Goal: Task Accomplishment & Management: Use online tool/utility

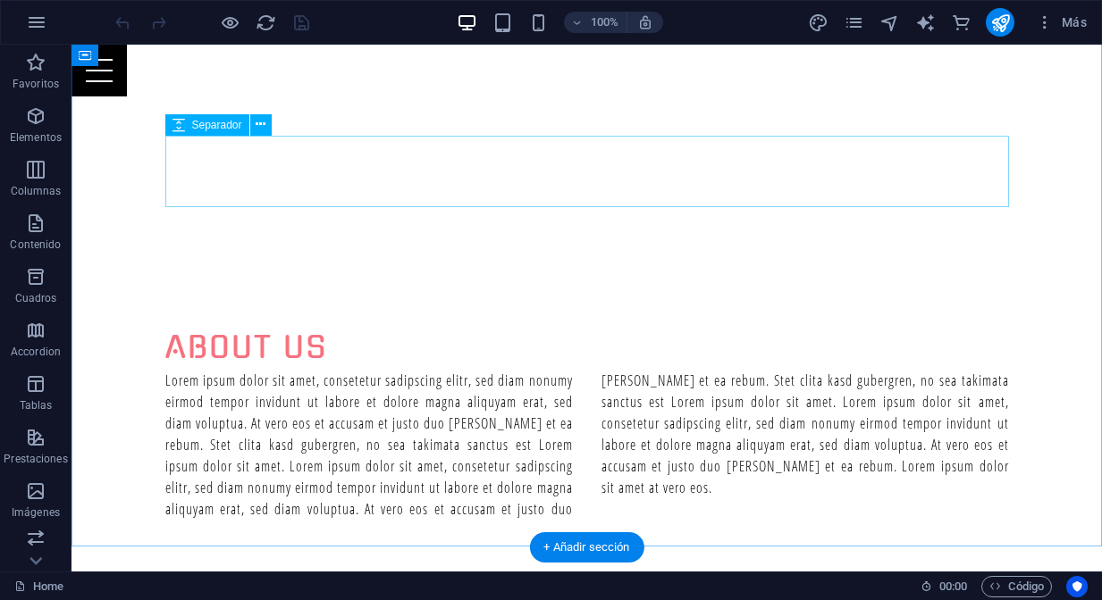
scroll to position [688, 0]
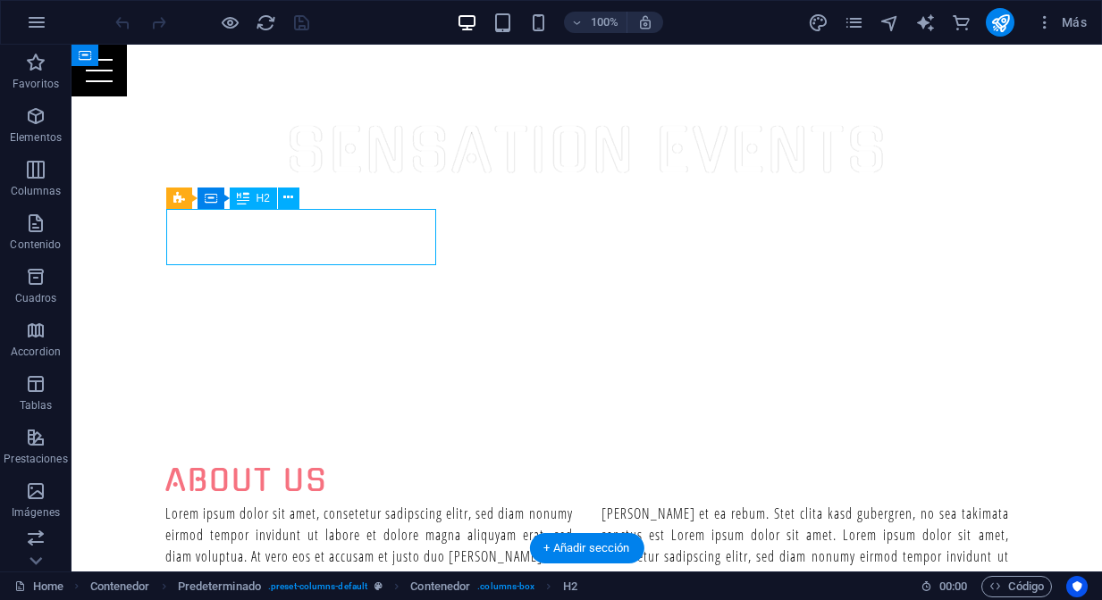
scroll to position [819, 0]
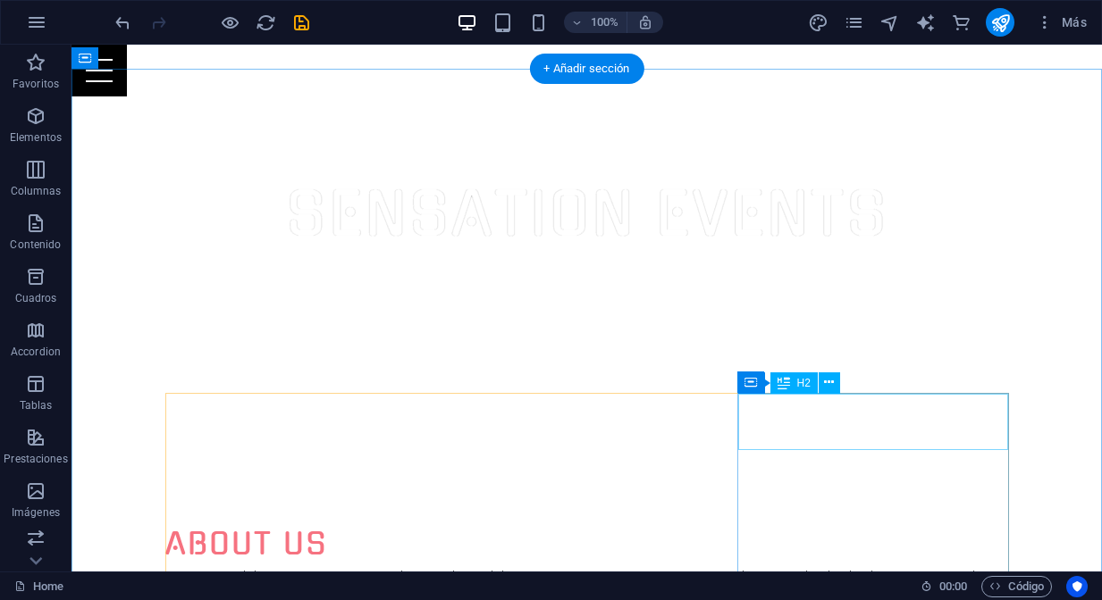
scroll to position [503, 0]
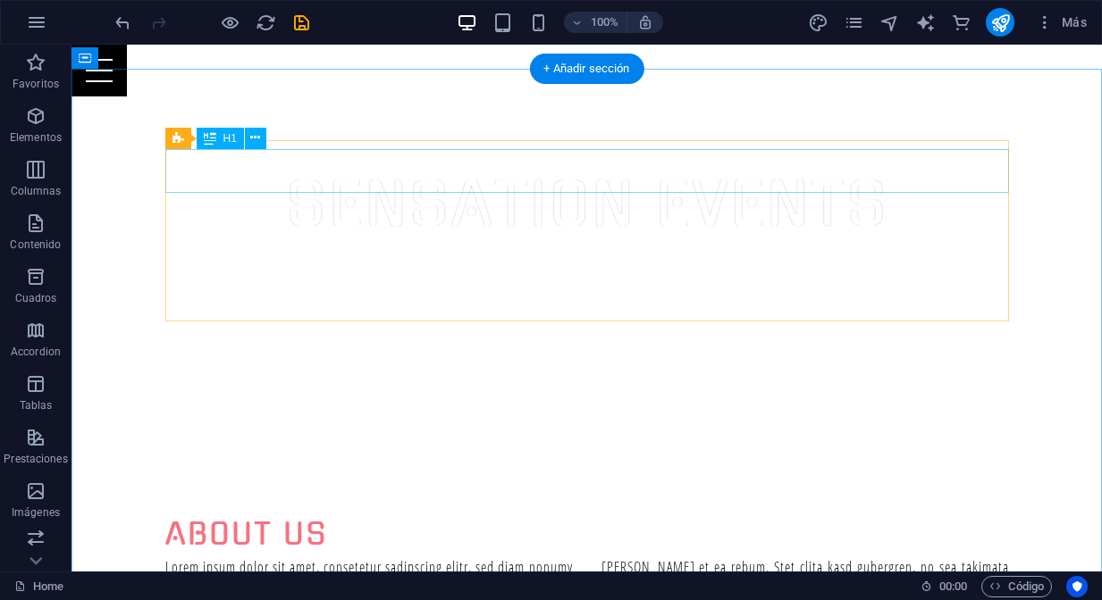
click at [226, 513] on div "About us" at bounding box center [586, 535] width 843 height 44
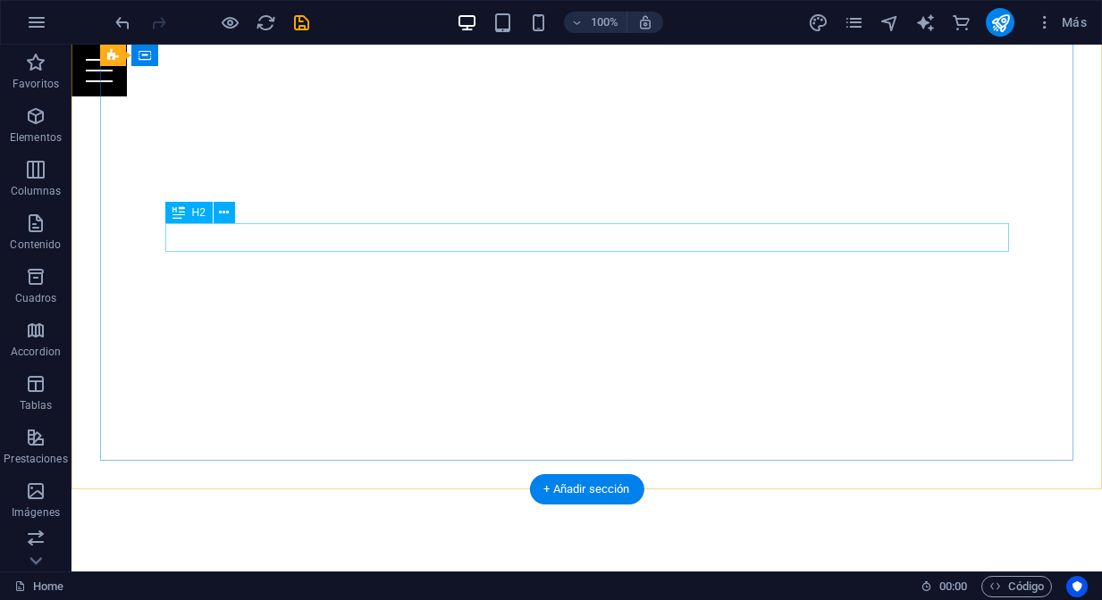
scroll to position [86, 0]
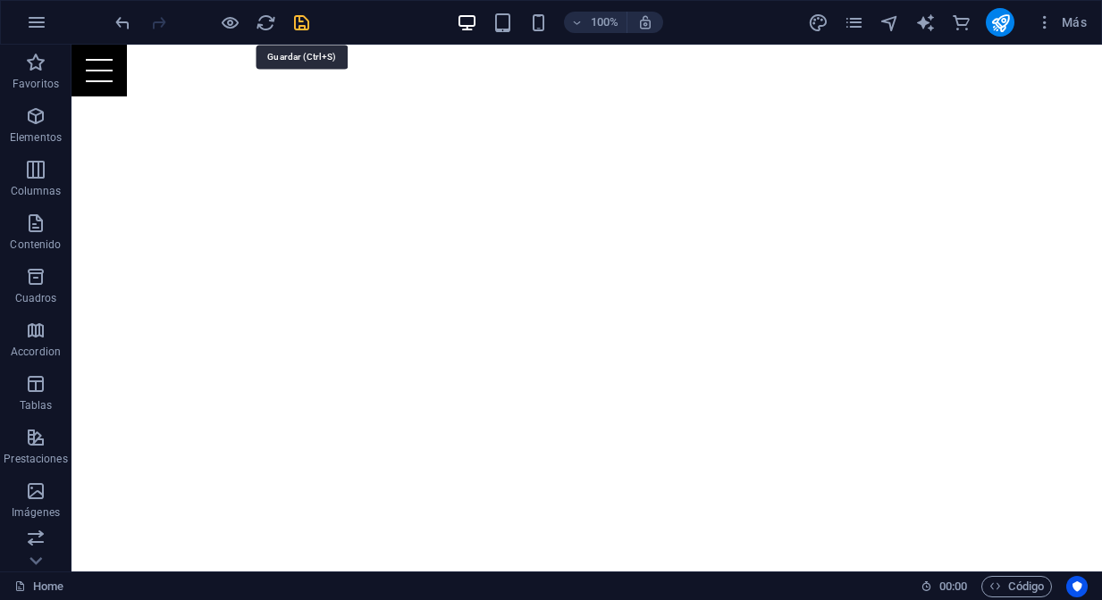
click at [298, 29] on icon "save" at bounding box center [301, 23] width 21 height 21
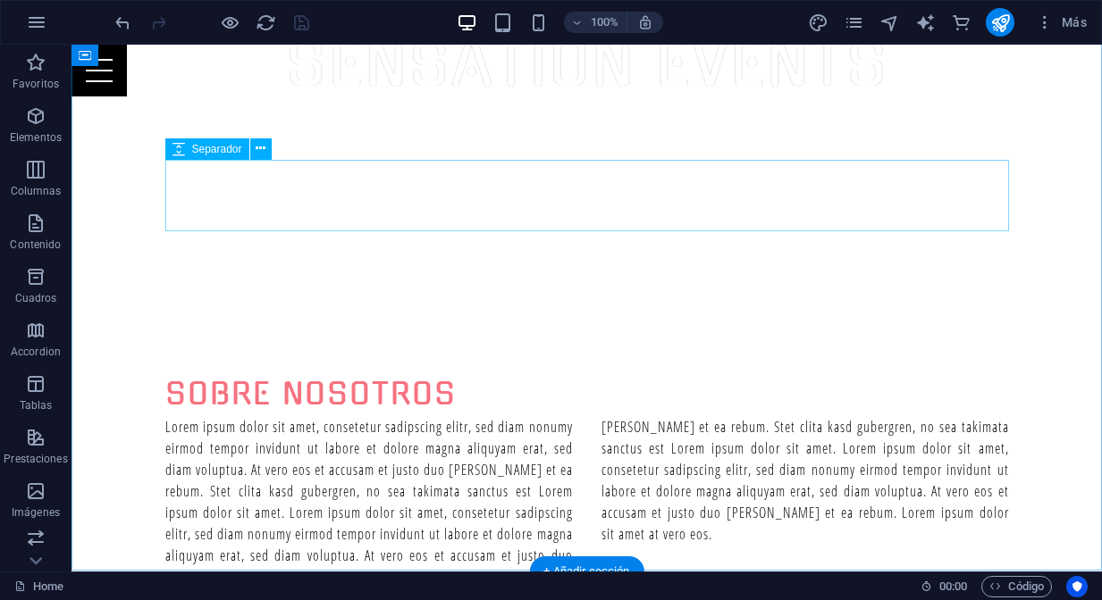
scroll to position [665, 0]
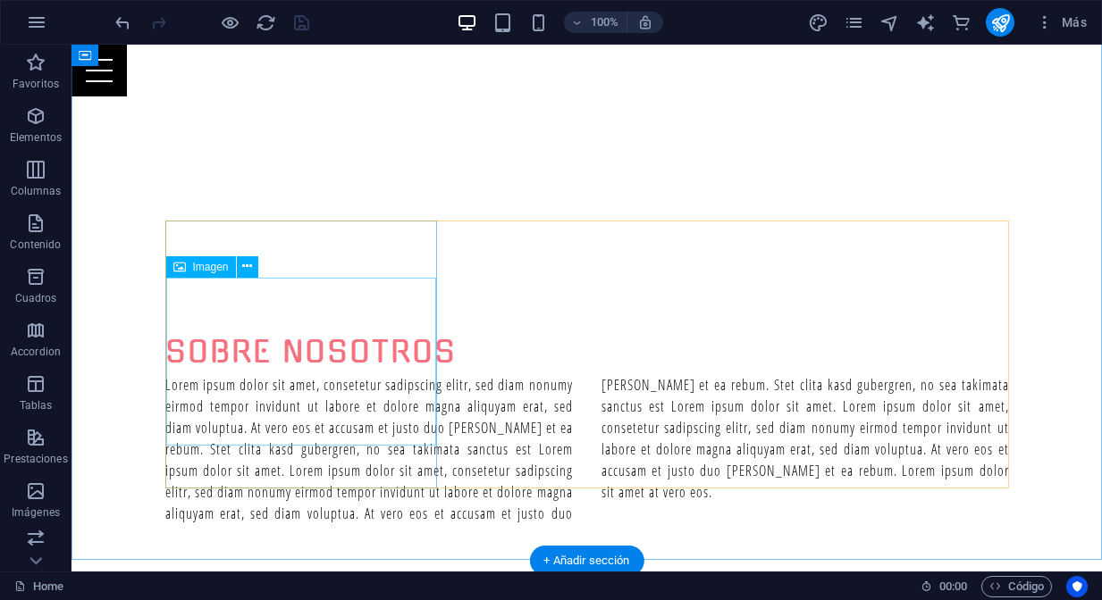
scroll to position [702, 0]
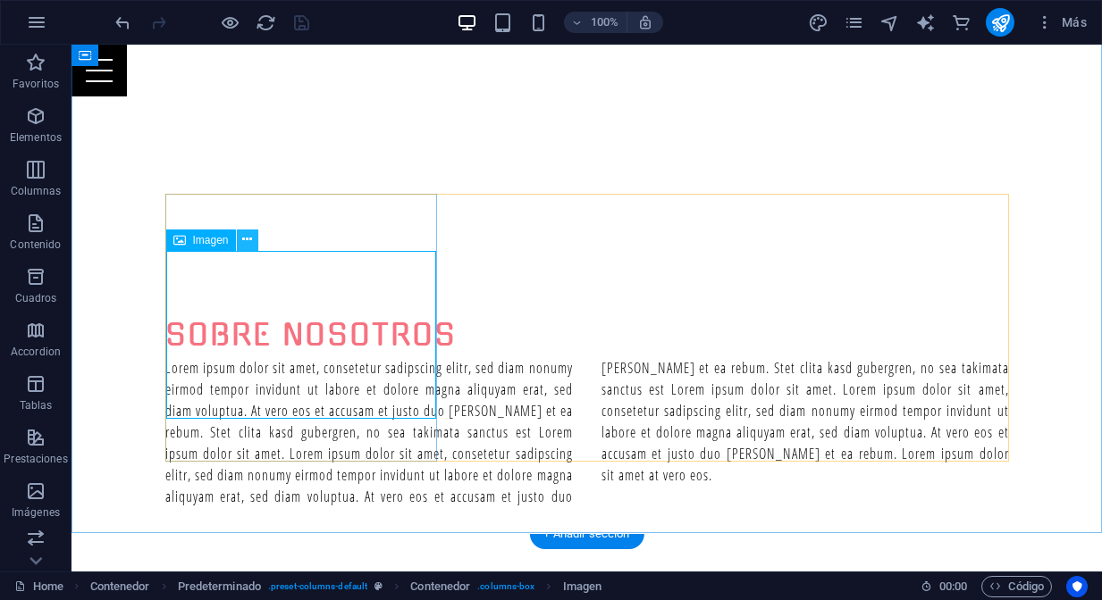
click at [250, 241] on icon at bounding box center [247, 239] width 10 height 19
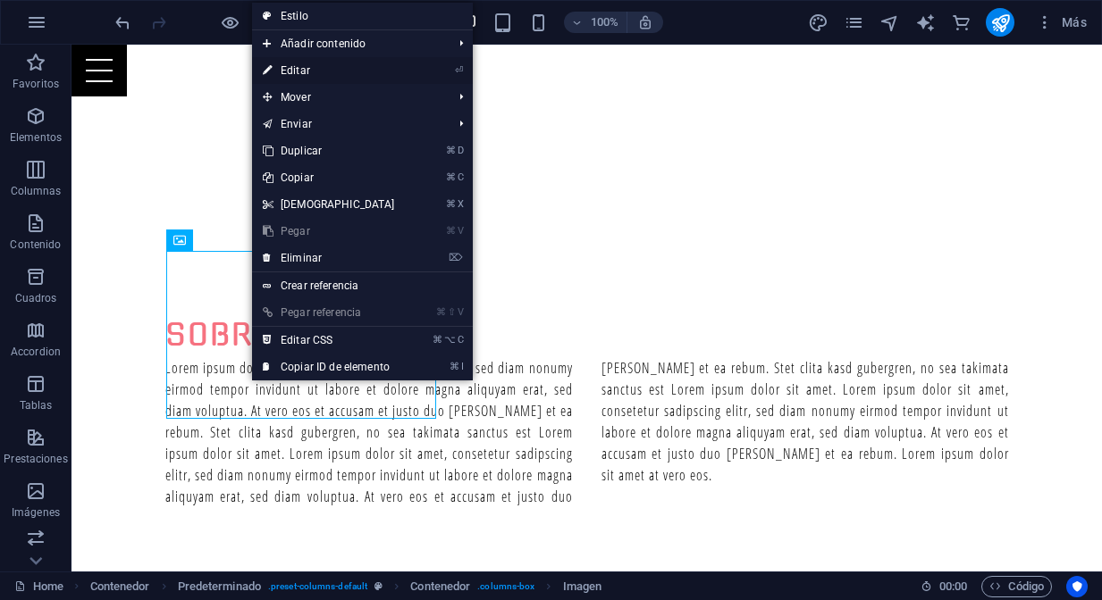
click at [336, 69] on link "⏎ Editar" at bounding box center [329, 70] width 154 height 27
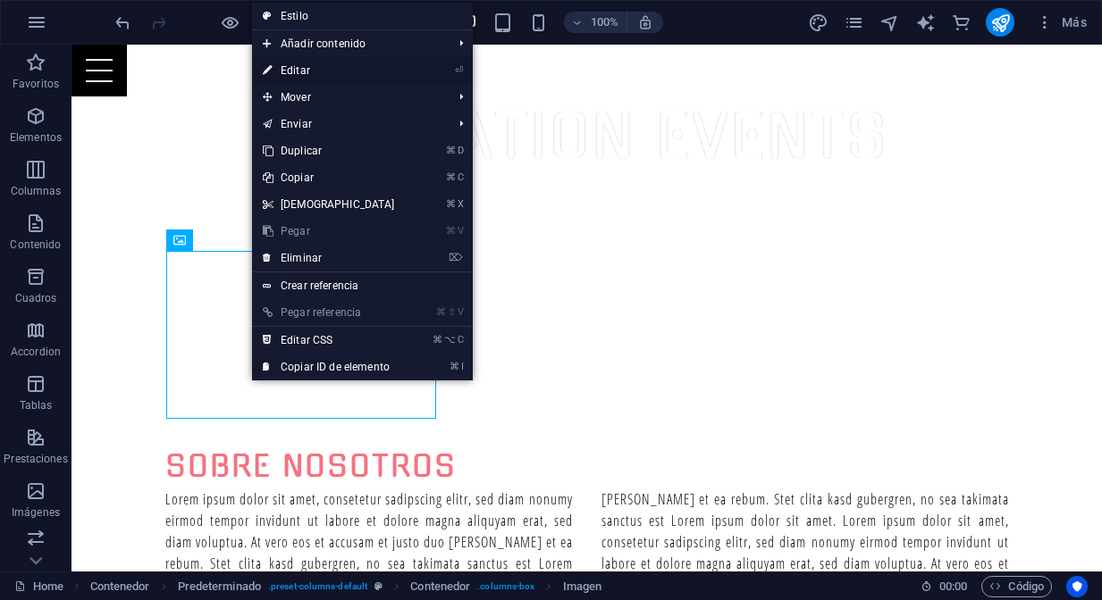
select select "%"
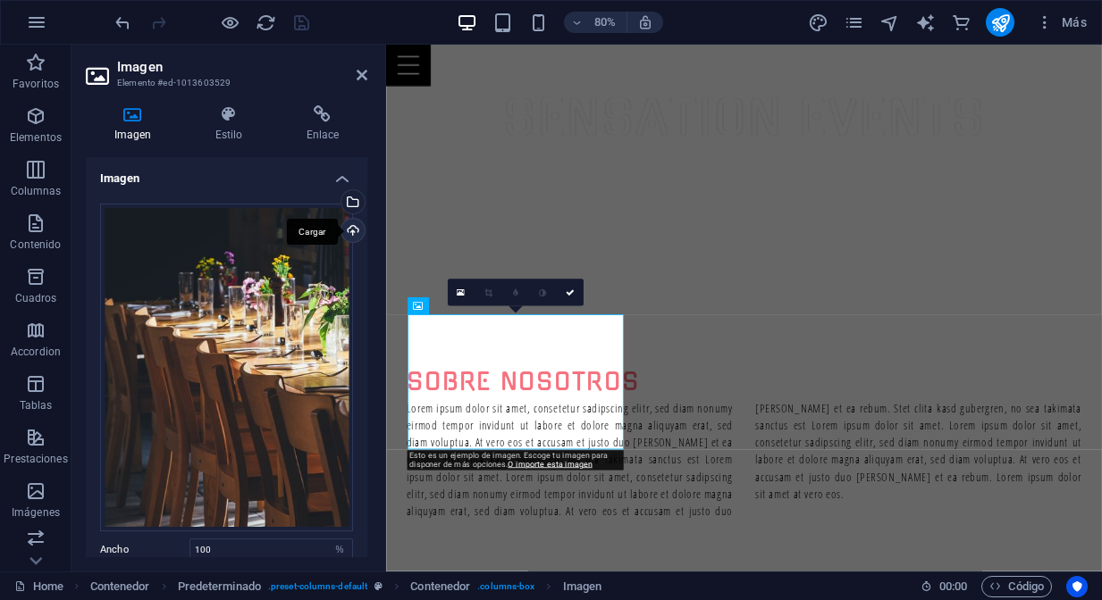
click at [353, 230] on div "Cargar" at bounding box center [351, 232] width 27 height 27
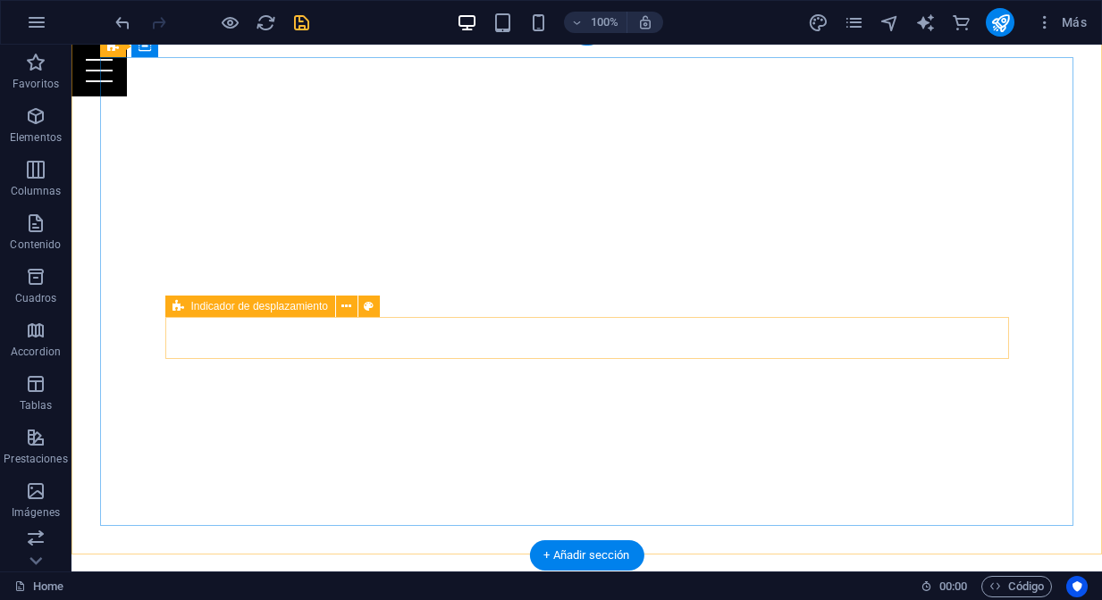
scroll to position [0, 0]
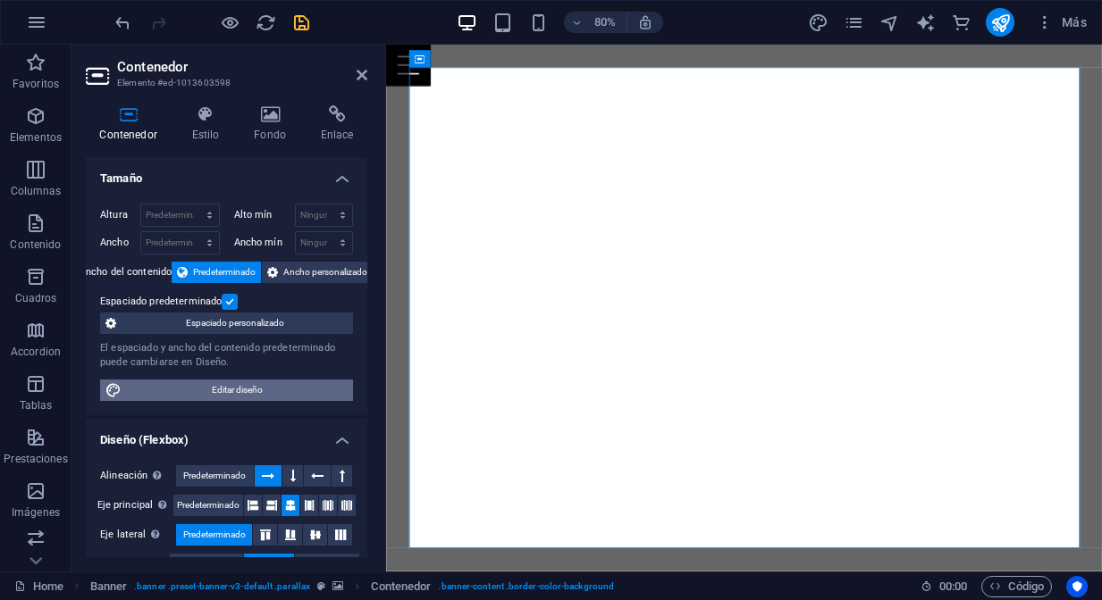
click at [248, 393] on span "Editar diseño" at bounding box center [237, 390] width 221 height 21
select select "px"
select select "400"
select select "px"
select select "rem"
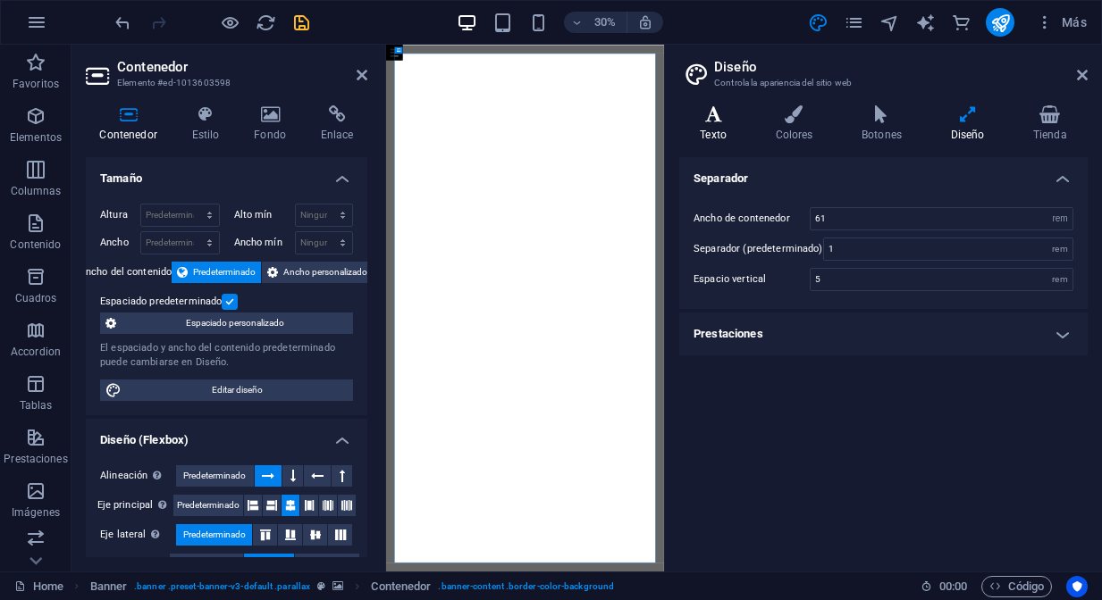
click at [713, 127] on h4 "Texto" at bounding box center [716, 124] width 75 height 38
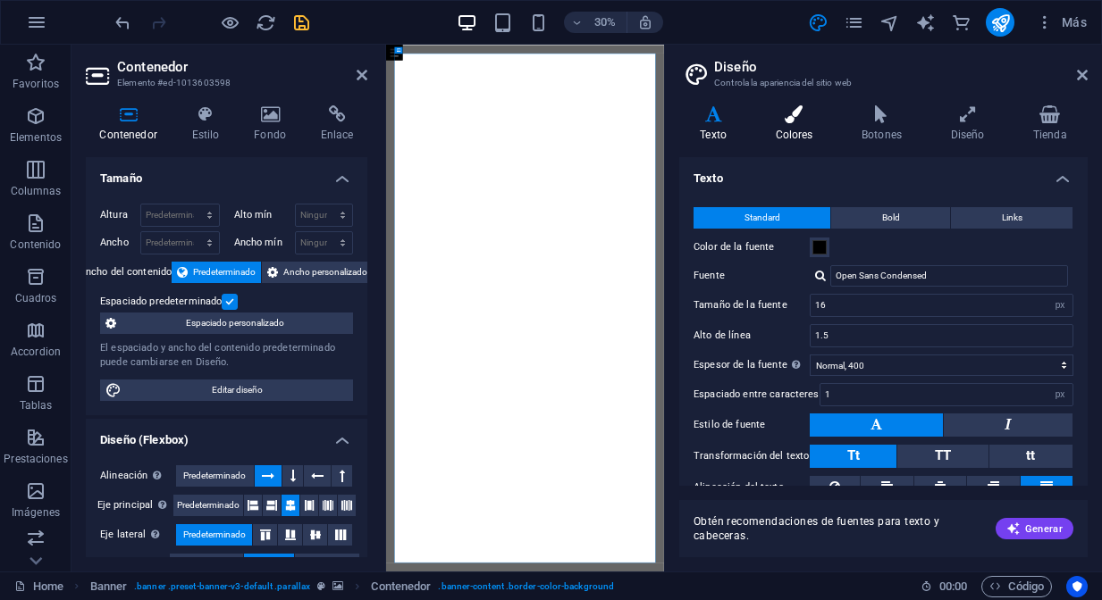
click at [796, 122] on icon at bounding box center [794, 114] width 80 height 18
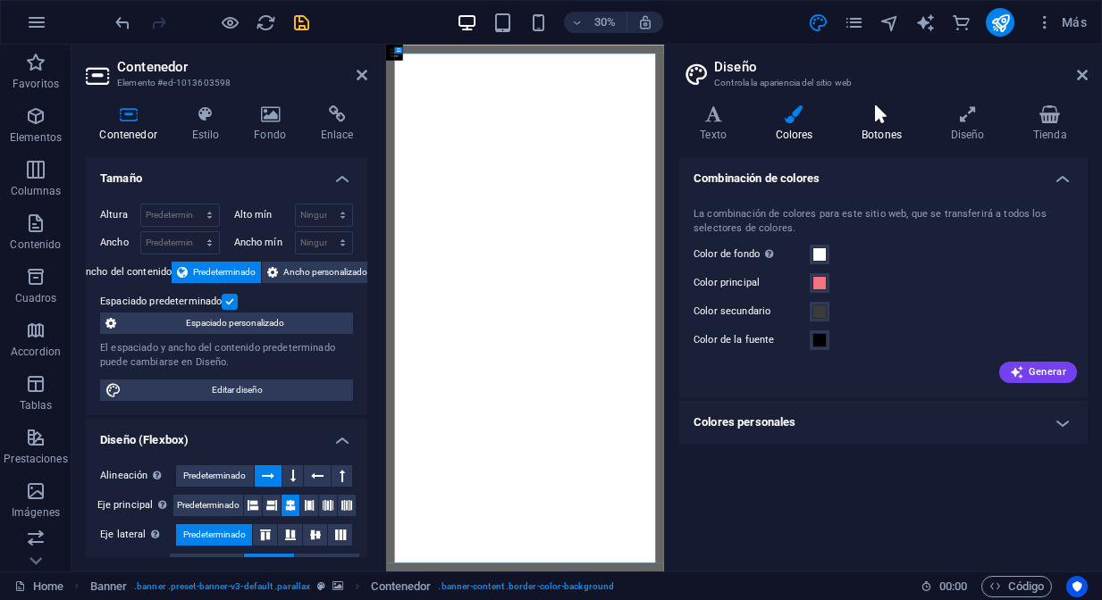
click at [885, 126] on h4 "Botones" at bounding box center [885, 124] width 89 height 38
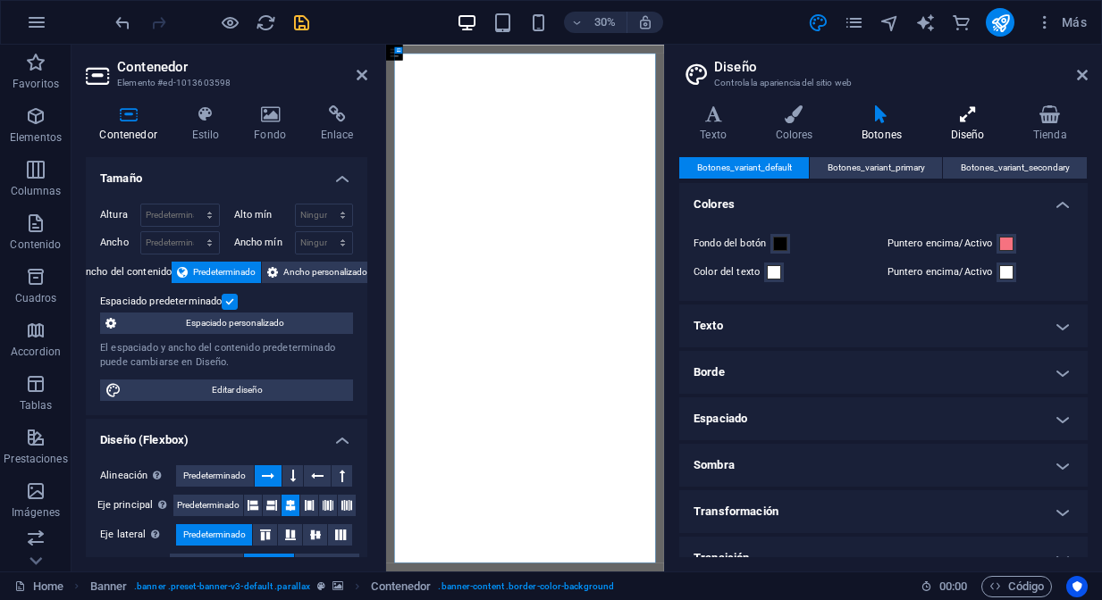
click at [965, 119] on icon at bounding box center [966, 114] width 75 height 18
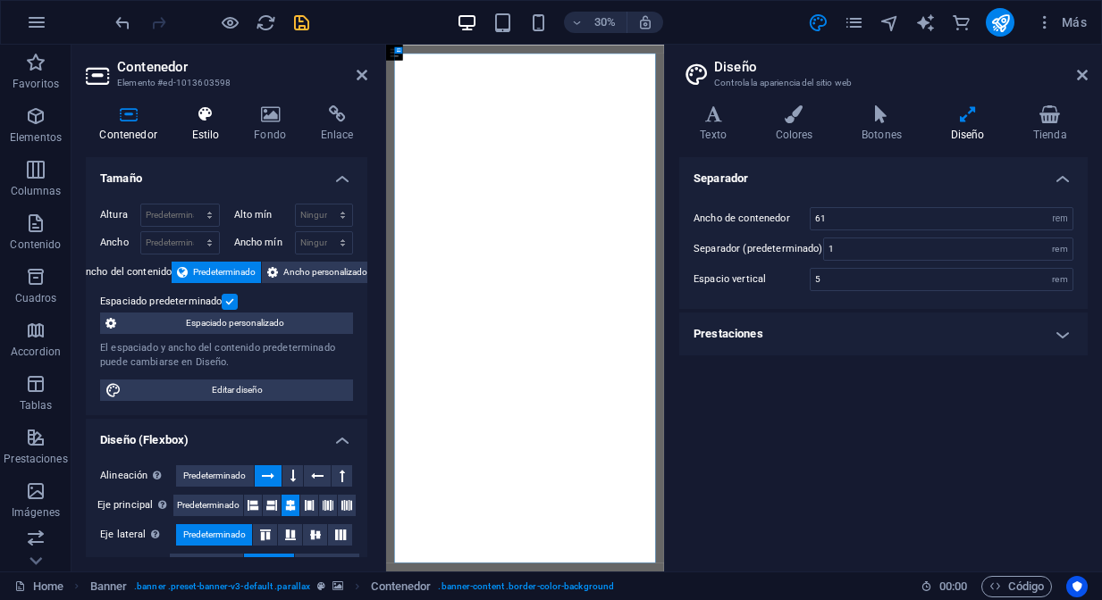
click at [204, 125] on h4 "Estilo" at bounding box center [209, 124] width 63 height 38
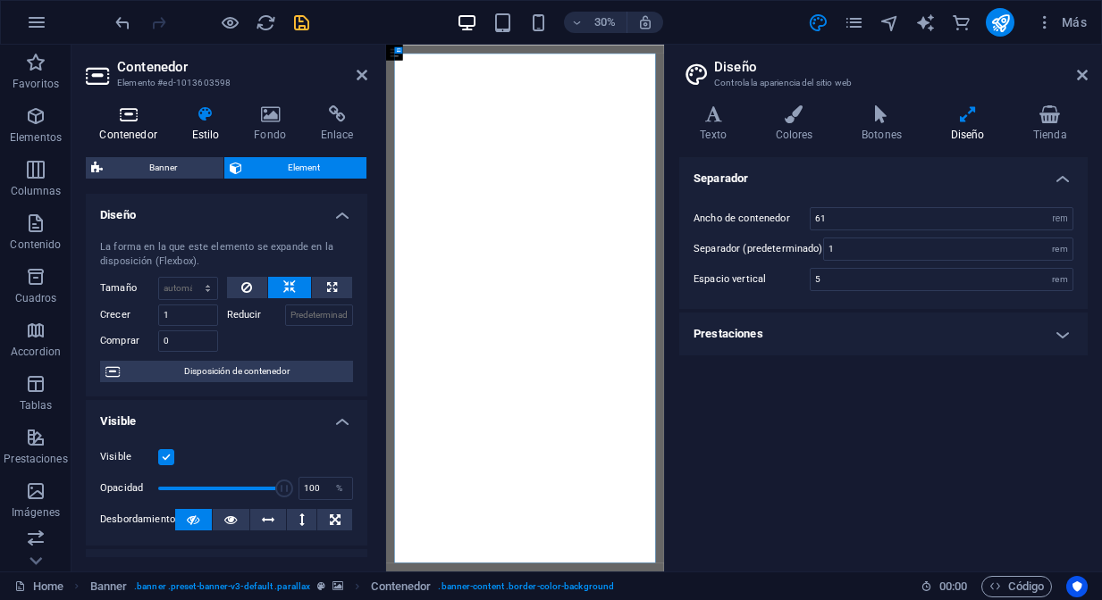
click at [134, 122] on icon at bounding box center [128, 114] width 85 height 18
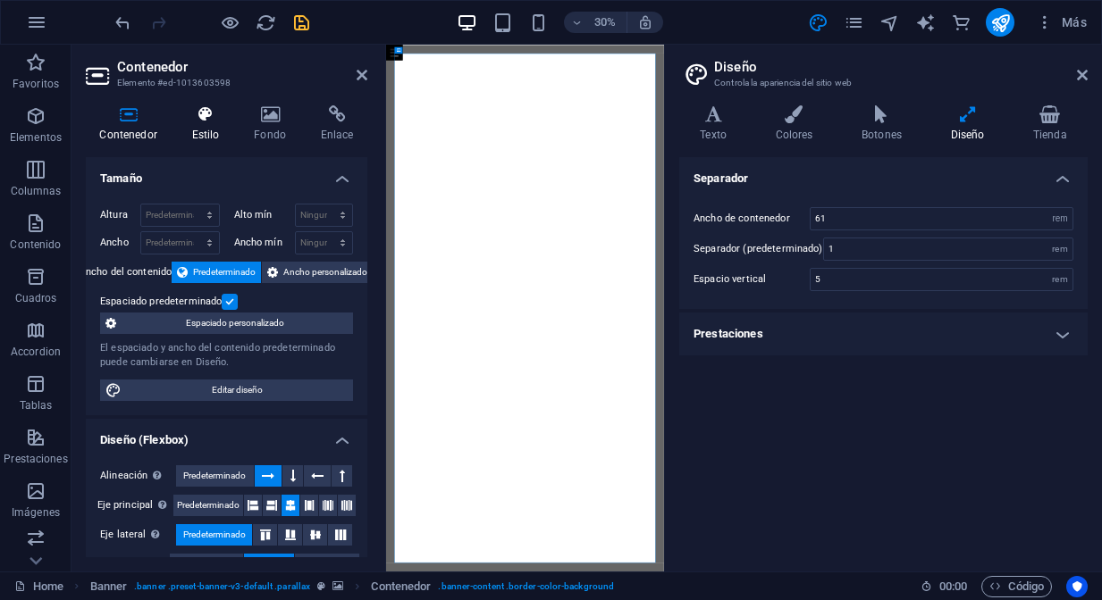
click at [201, 135] on h4 "Estilo" at bounding box center [209, 124] width 63 height 38
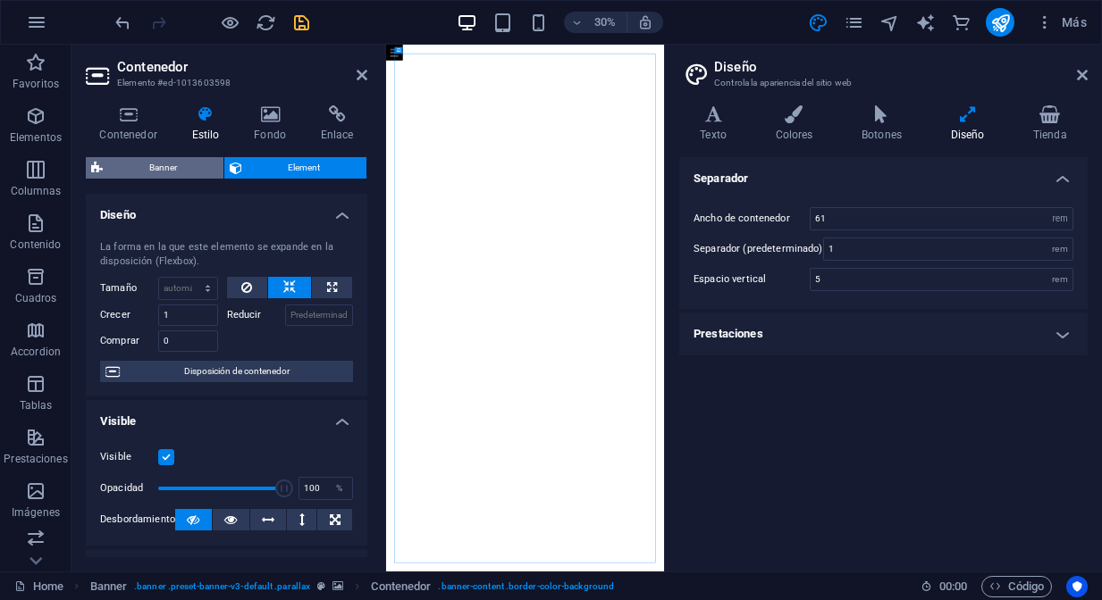
click at [165, 171] on span "Banner" at bounding box center [163, 167] width 110 height 21
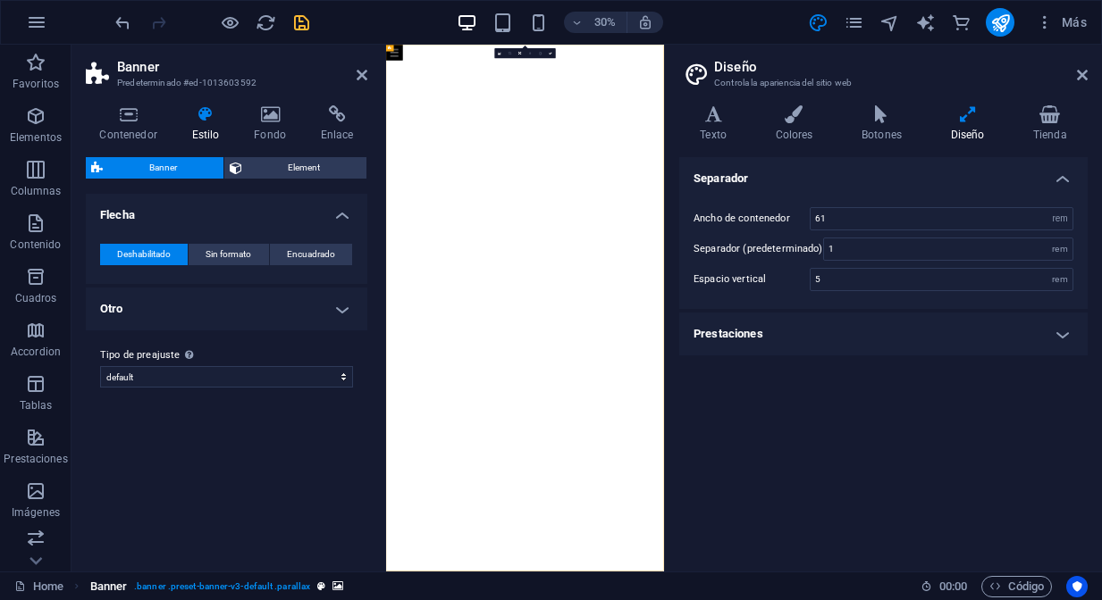
click at [292, 167] on span "Element" at bounding box center [304, 167] width 114 height 21
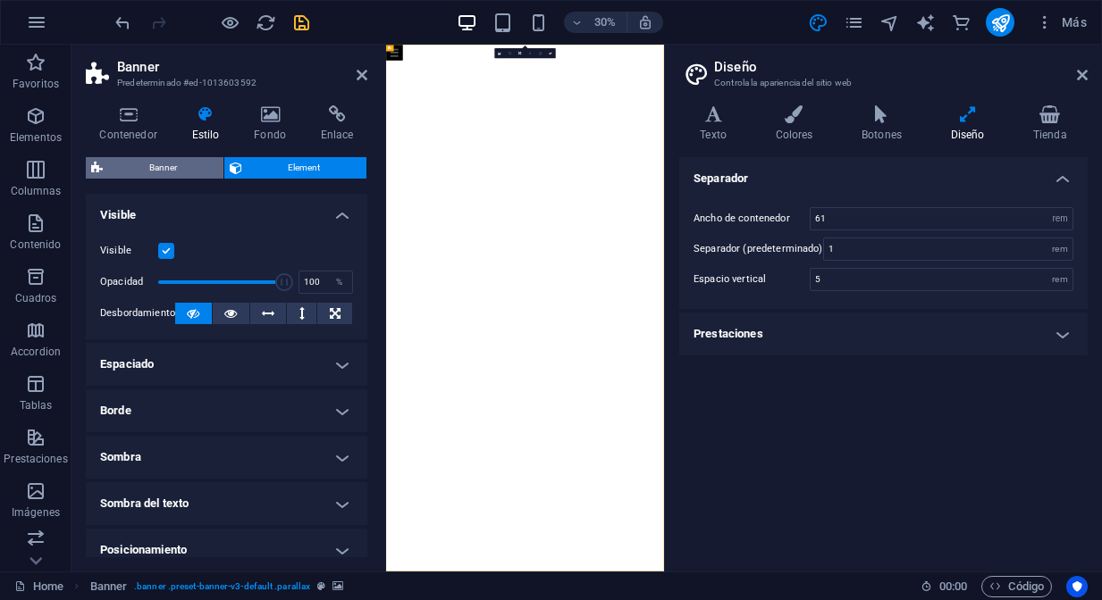
click at [152, 174] on span "Banner" at bounding box center [163, 167] width 110 height 21
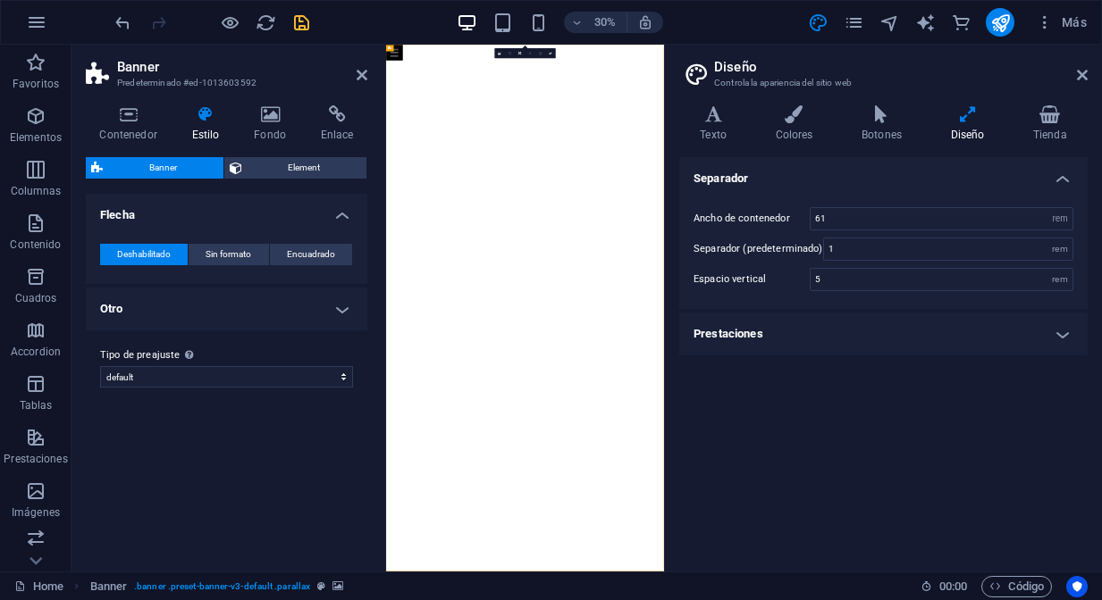
click at [345, 313] on h4 "Otro" at bounding box center [226, 309] width 281 height 43
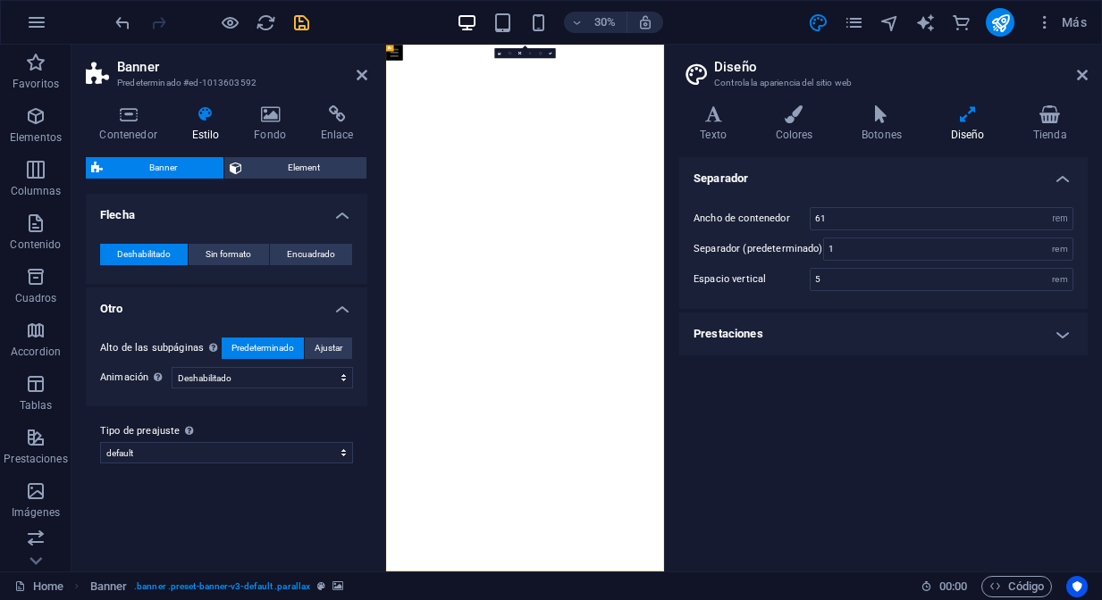
click at [345, 313] on h4 "Otro" at bounding box center [226, 304] width 281 height 32
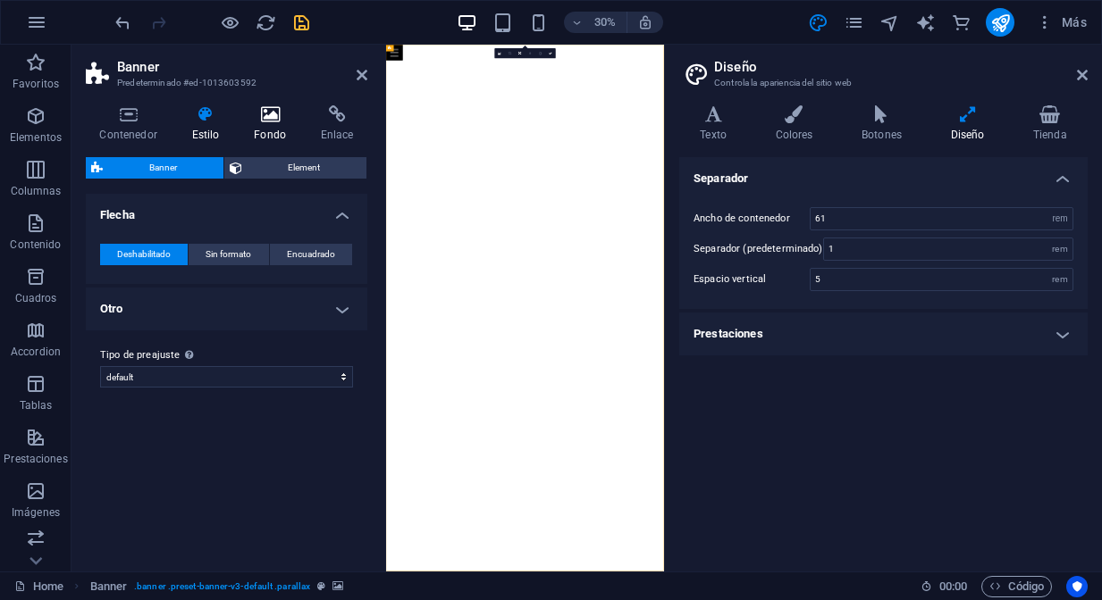
click at [274, 126] on h4 "Fondo" at bounding box center [273, 124] width 67 height 38
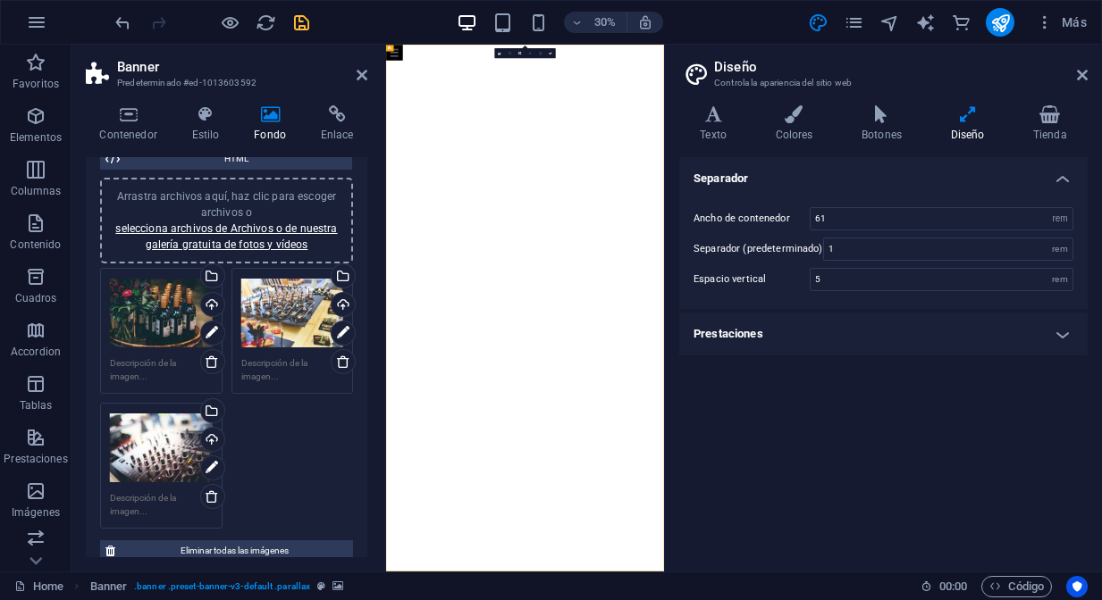
scroll to position [163, 0]
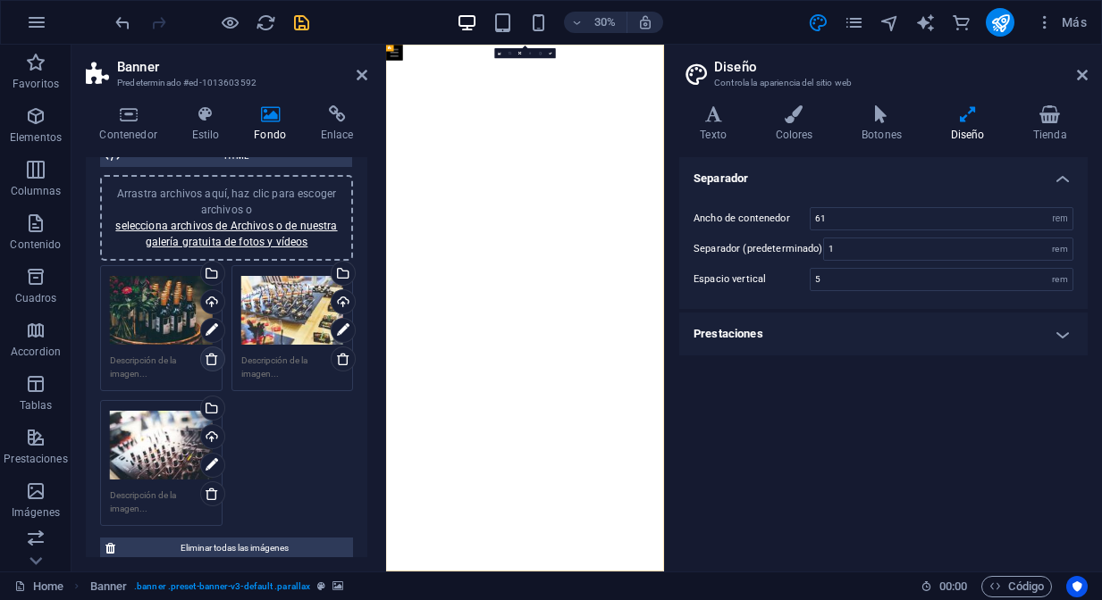
click at [211, 362] on icon at bounding box center [212, 359] width 14 height 14
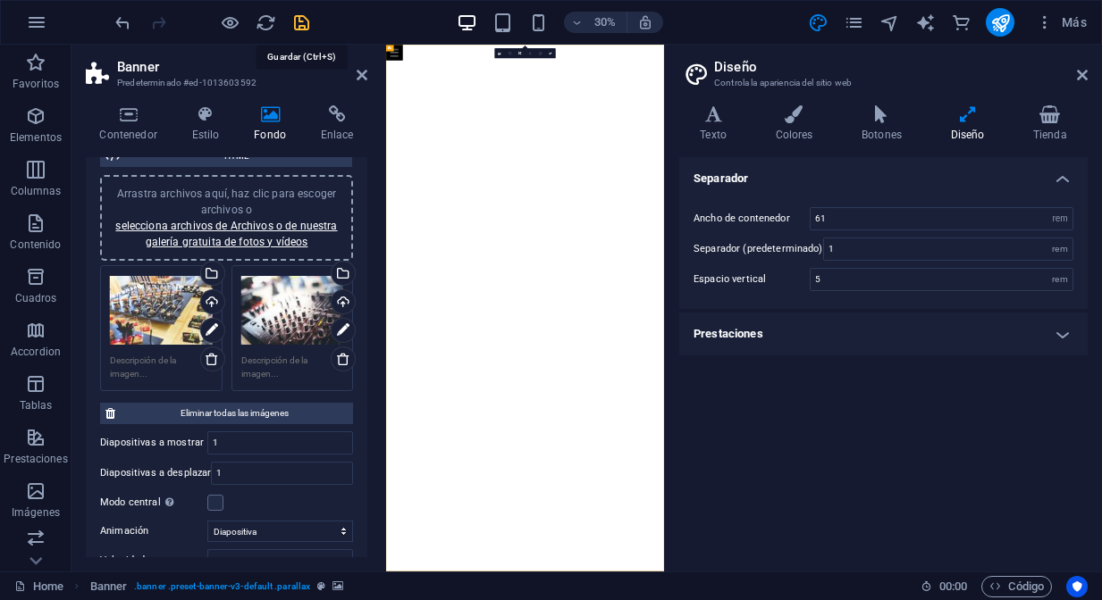
click at [302, 26] on icon "save" at bounding box center [301, 23] width 21 height 21
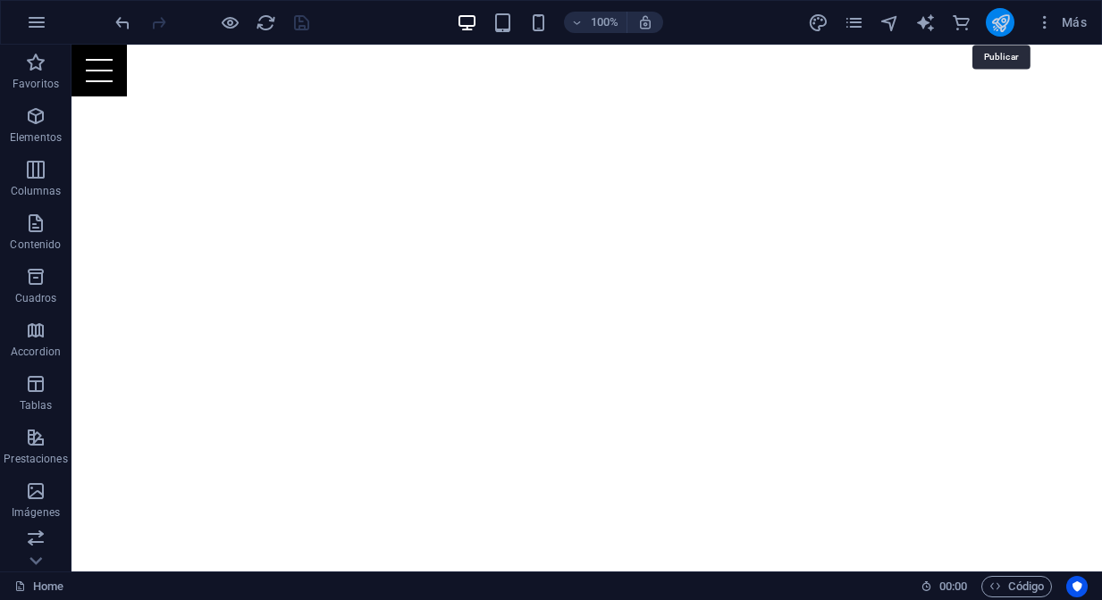
click at [1004, 26] on icon "publish" at bounding box center [1000, 23] width 21 height 21
click at [997, 27] on icon "publish" at bounding box center [1000, 23] width 21 height 21
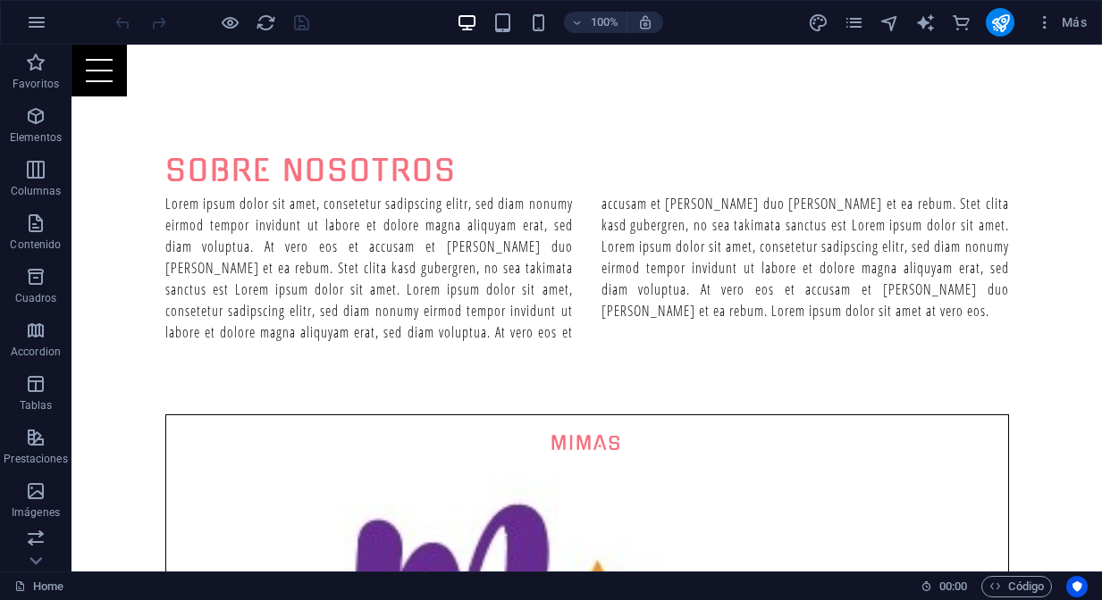
scroll to position [894, 0]
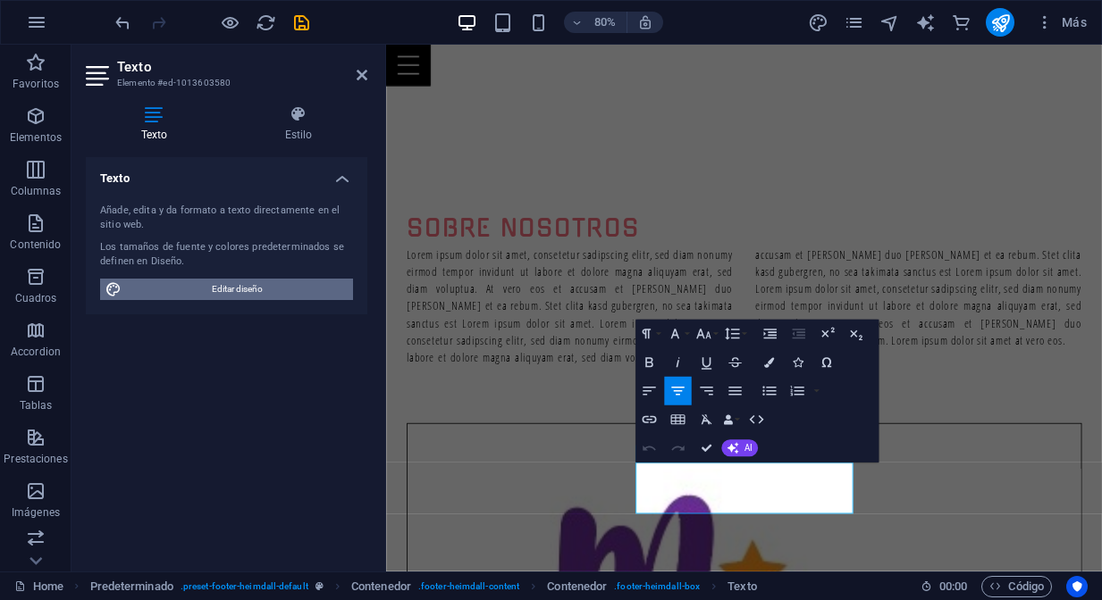
click at [246, 290] on span "Editar diseño" at bounding box center [237, 289] width 221 height 21
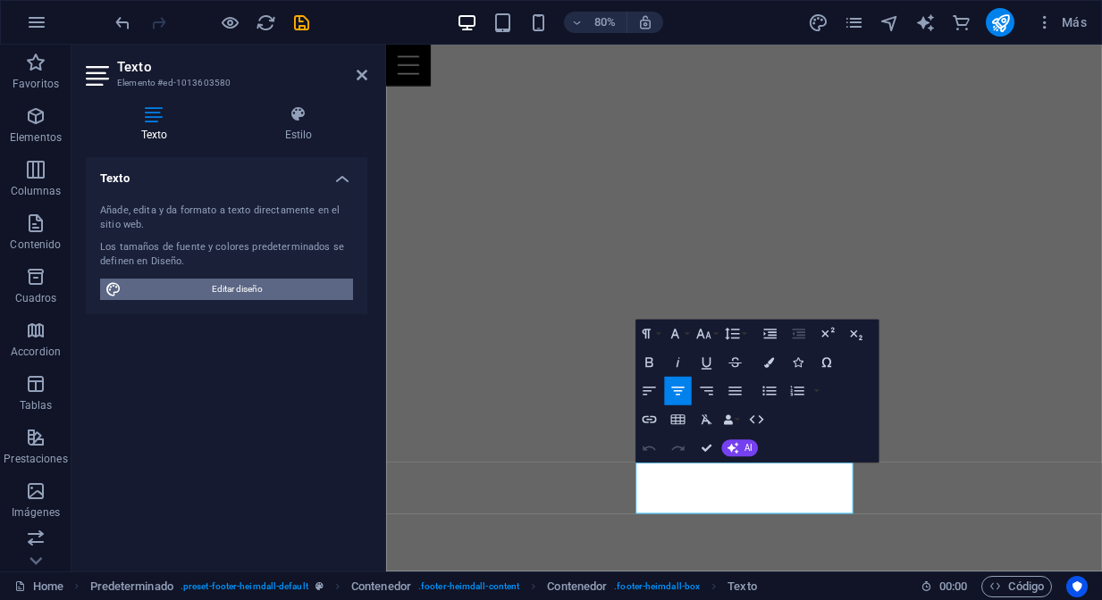
select select "px"
select select "400"
select select "px"
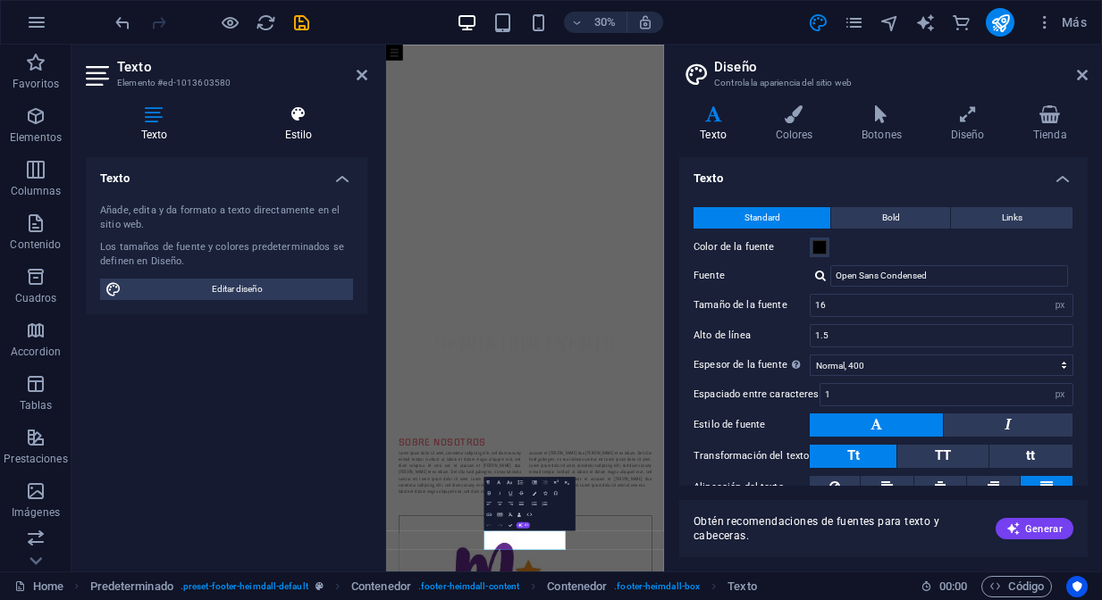
click at [301, 127] on h4 "Estilo" at bounding box center [299, 124] width 138 height 38
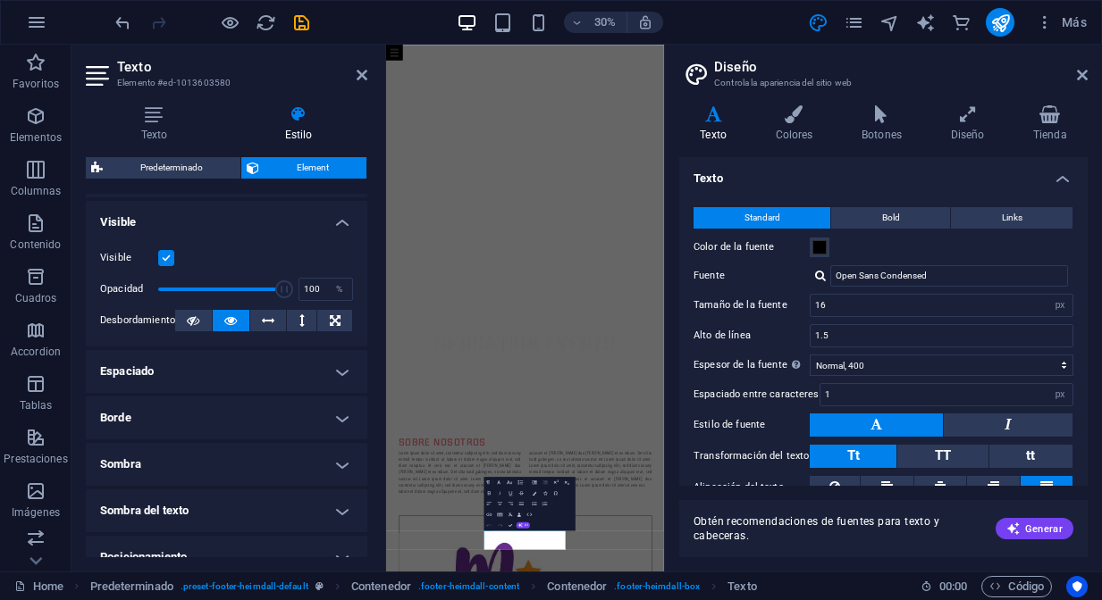
scroll to position [0, 0]
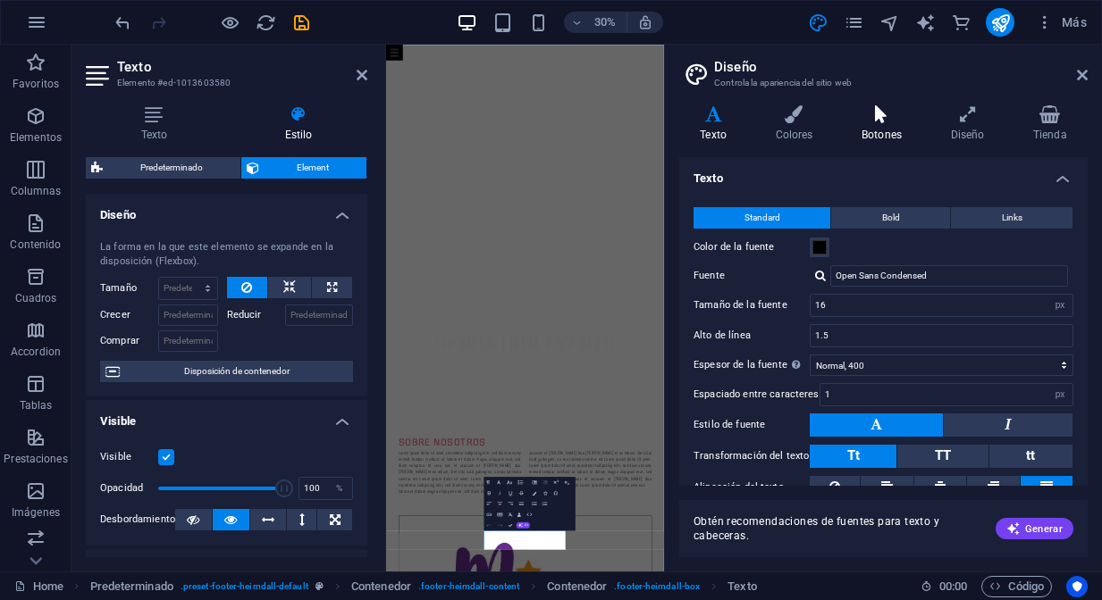
click at [876, 122] on icon at bounding box center [882, 114] width 82 height 18
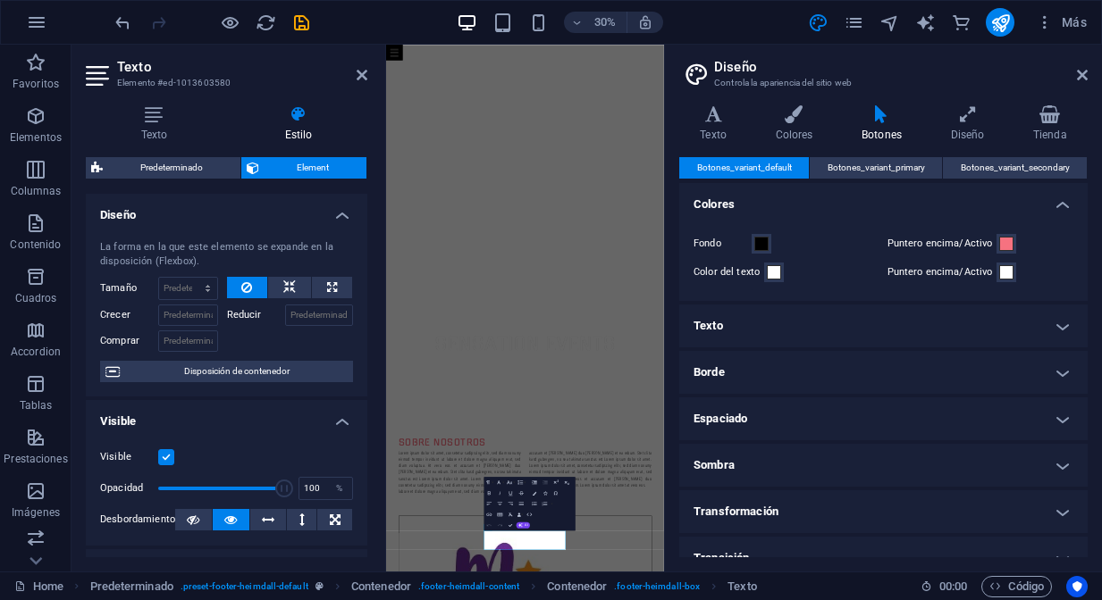
click at [1062, 329] on h4 "Texto" at bounding box center [883, 326] width 408 height 43
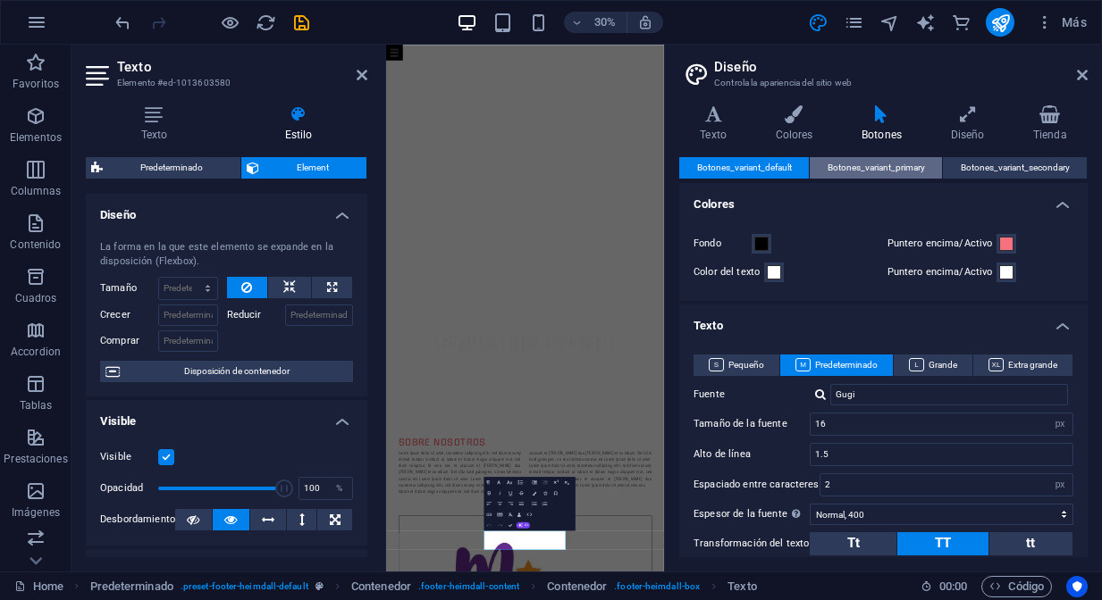
click at [859, 172] on span "Botones_variant_primary" at bounding box center [875, 167] width 97 height 21
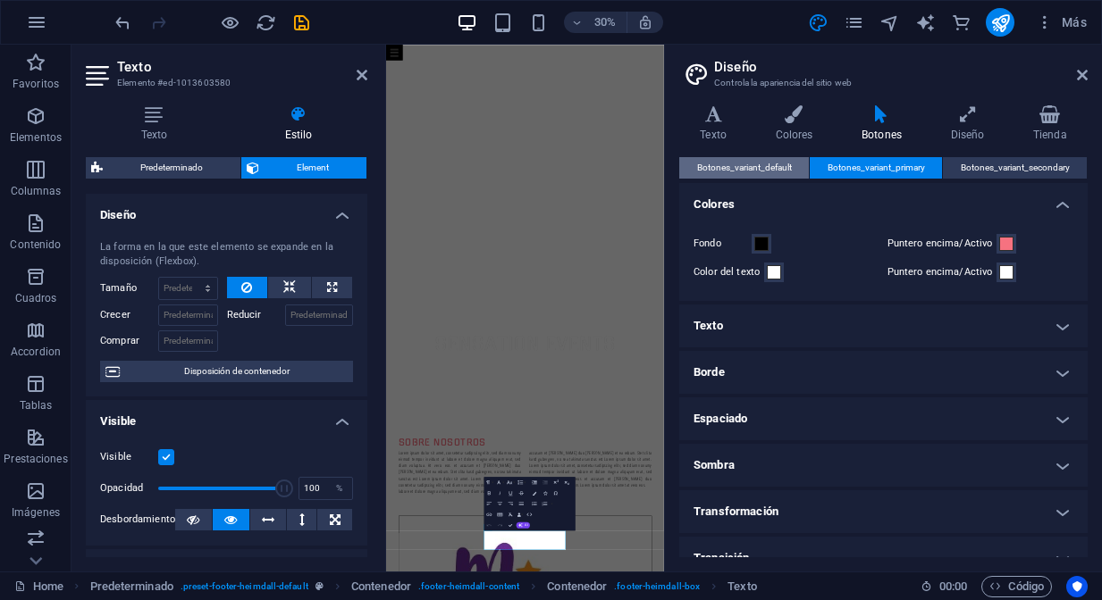
click at [781, 164] on span "Botones_variant_default" at bounding box center [744, 167] width 95 height 21
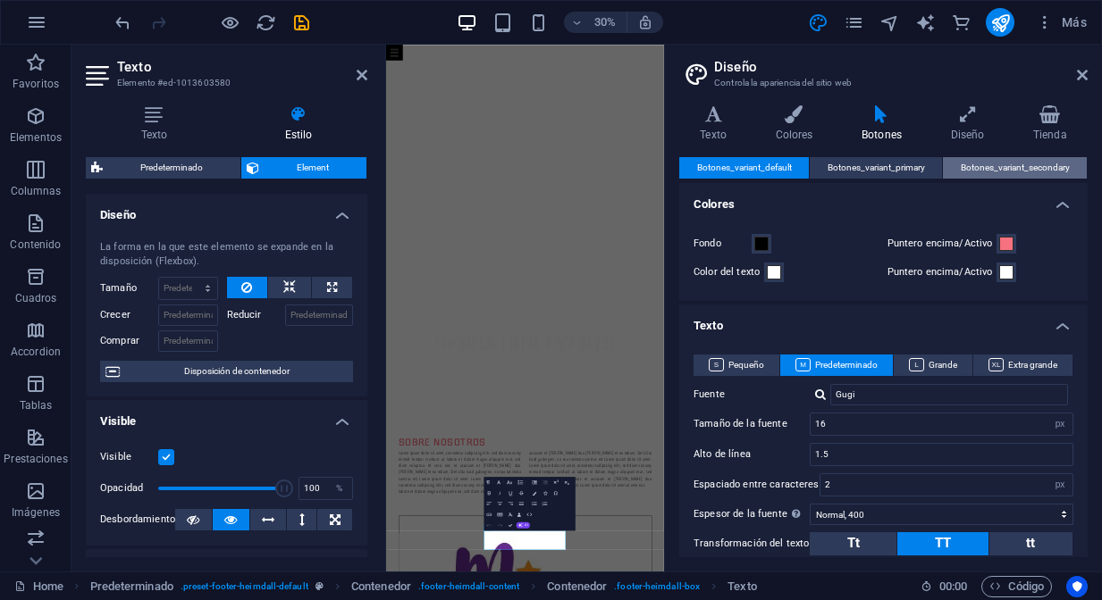
click at [977, 168] on span "Botones_variant_secondary" at bounding box center [1014, 167] width 109 height 21
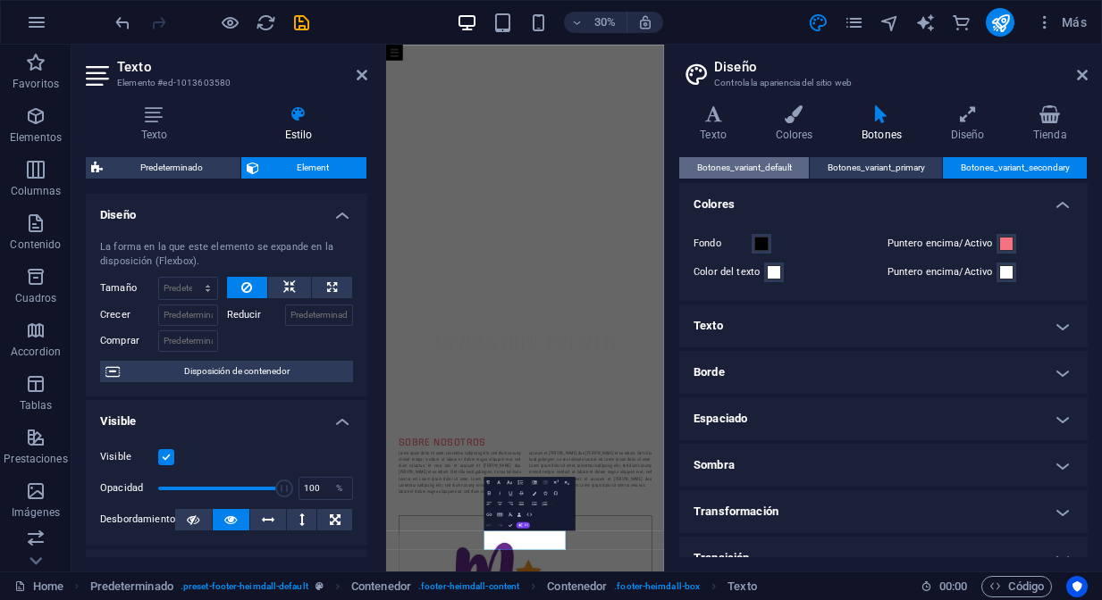
click at [780, 167] on span "Botones_variant_default" at bounding box center [744, 167] width 95 height 21
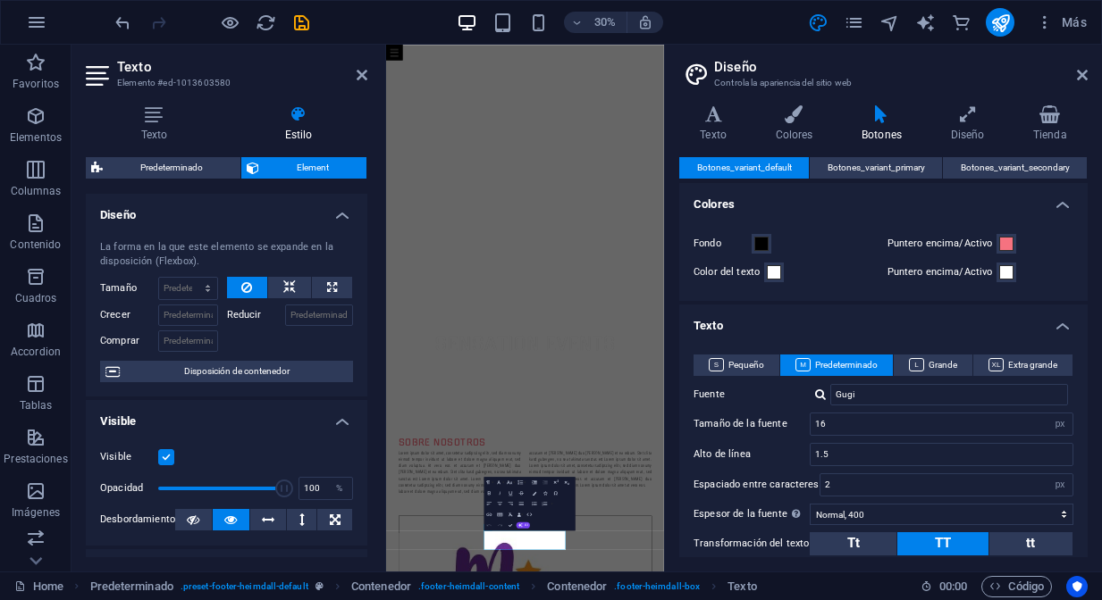
click at [891, 128] on h4 "Botones" at bounding box center [885, 124] width 89 height 38
click at [970, 125] on h4 "Diseño" at bounding box center [970, 124] width 82 height 38
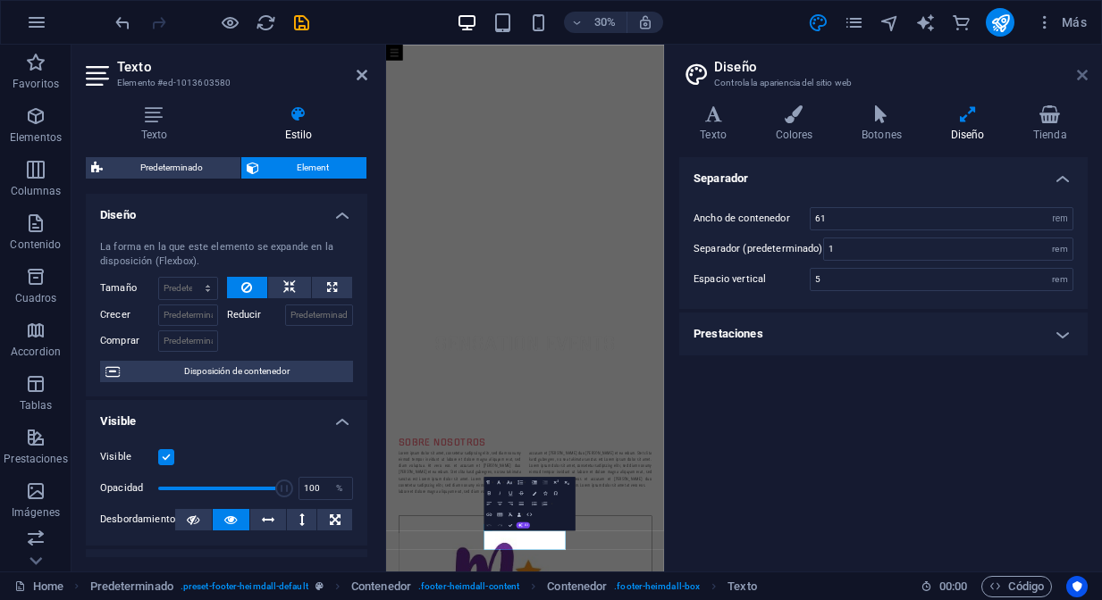
click at [1085, 80] on icon at bounding box center [1082, 75] width 11 height 14
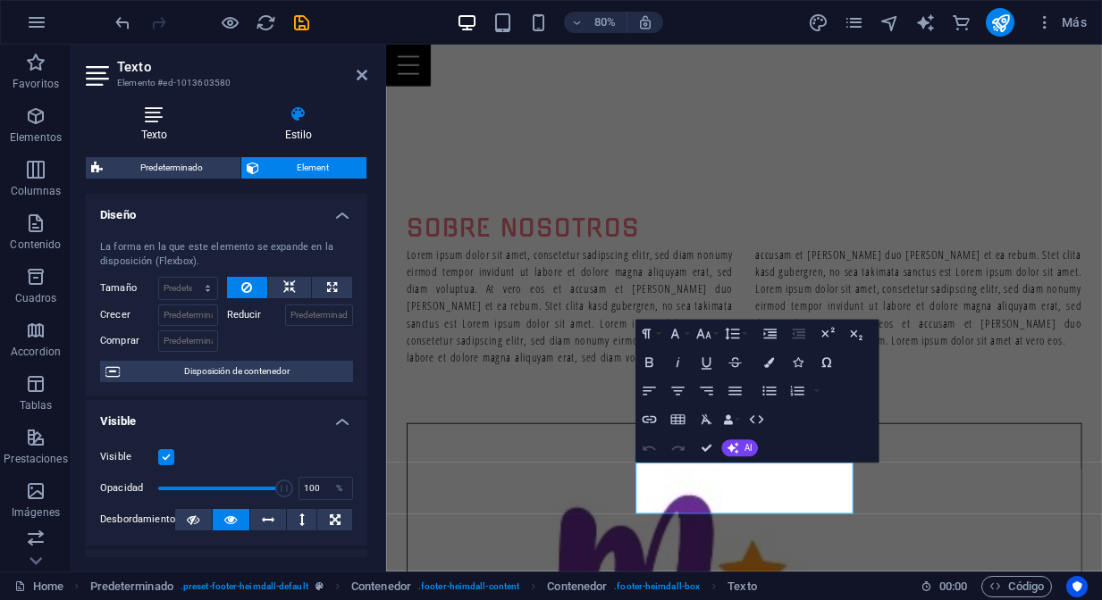
click at [150, 130] on h4 "Texto" at bounding box center [158, 124] width 144 height 38
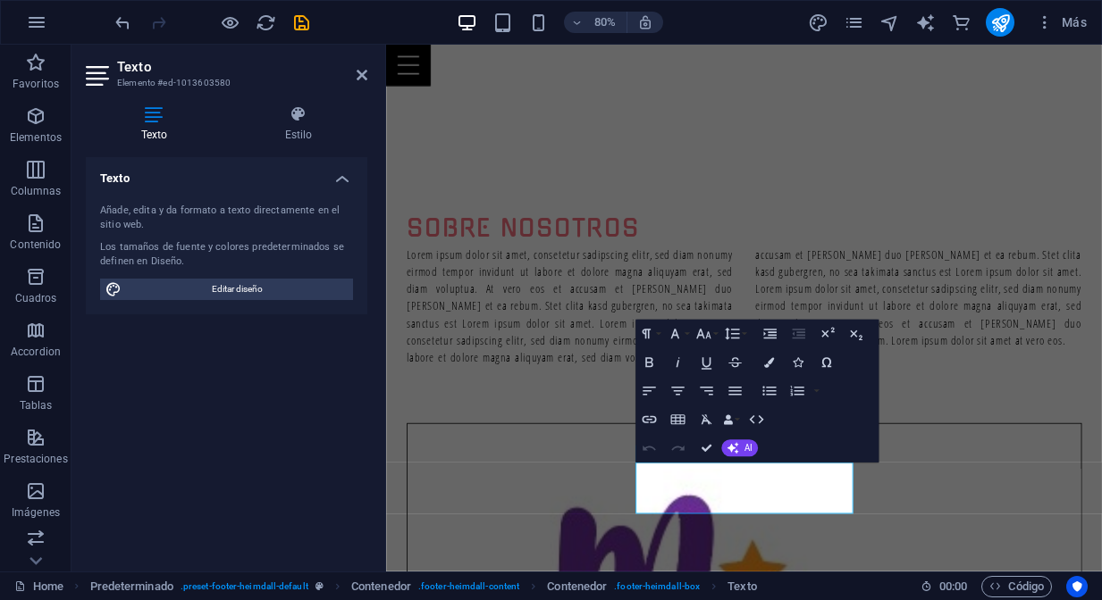
click at [350, 180] on h4 "Texto" at bounding box center [226, 173] width 281 height 32
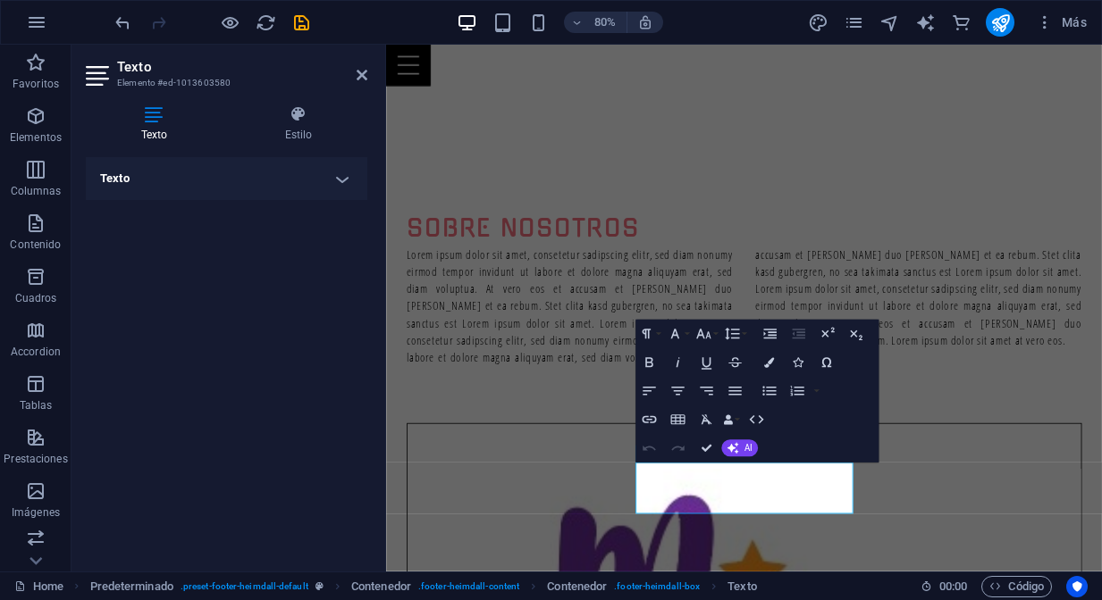
click at [350, 180] on h4 "Texto" at bounding box center [226, 178] width 281 height 43
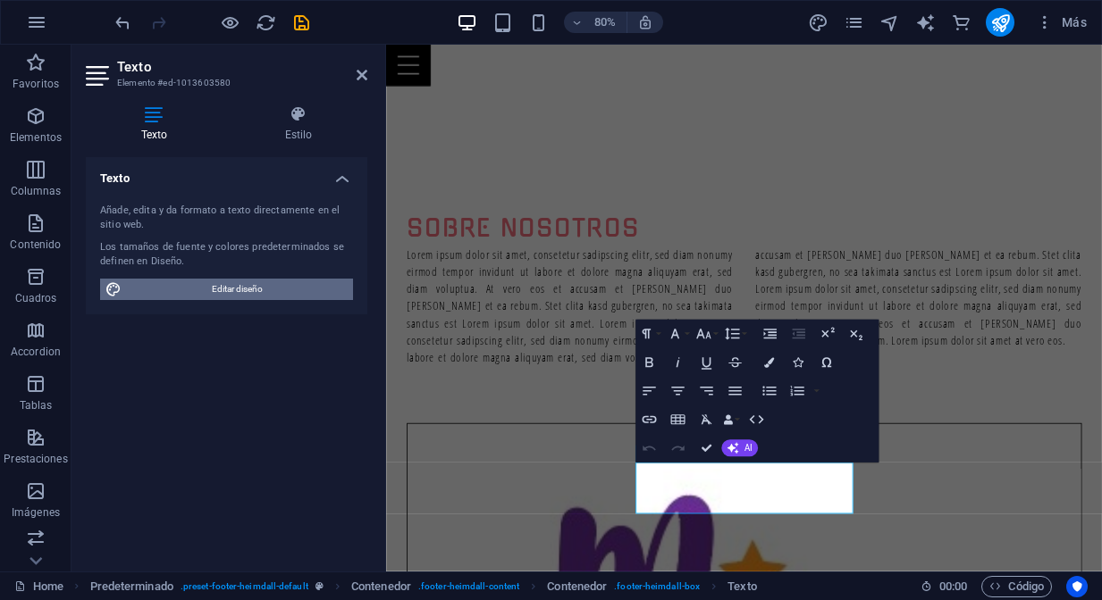
click at [264, 291] on span "Editar diseño" at bounding box center [237, 289] width 221 height 21
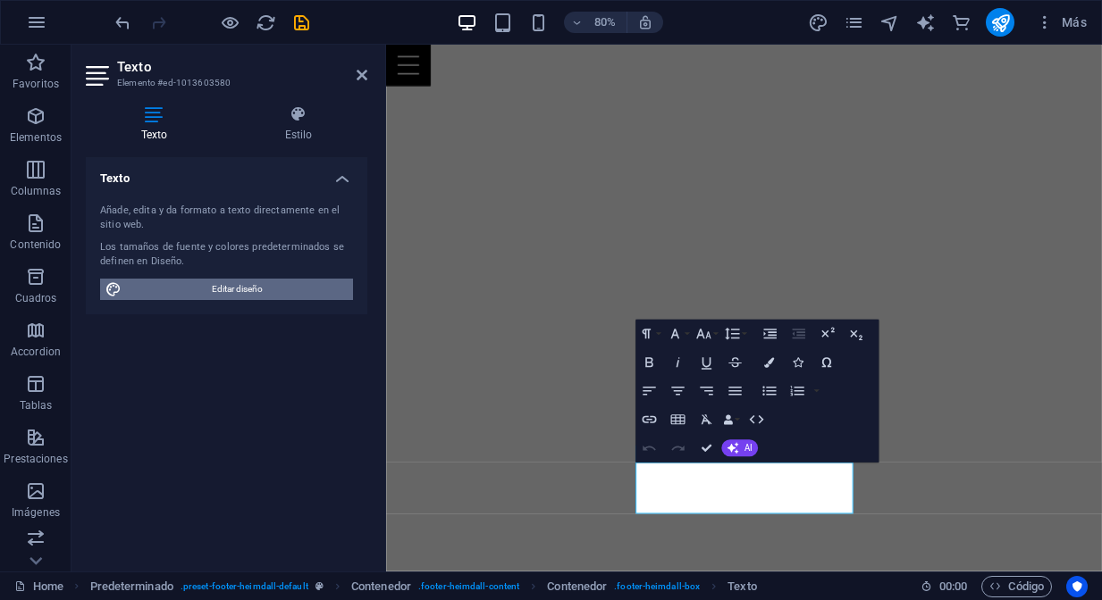
select select "px"
select select "400"
select select "px"
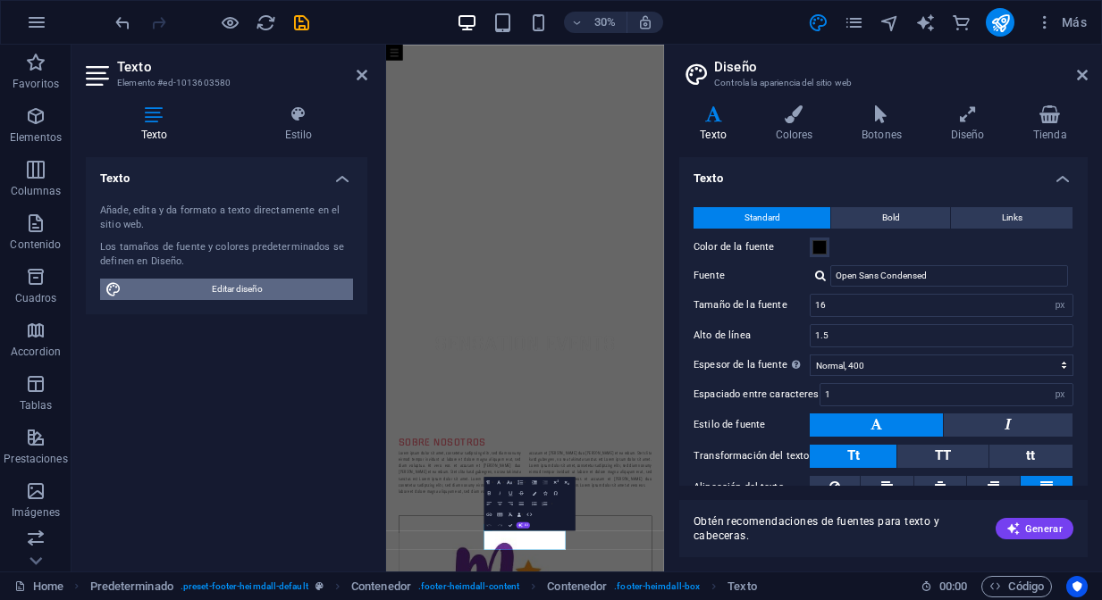
click at [264, 291] on span "Editar diseño" at bounding box center [237, 289] width 221 height 21
click at [1083, 81] on icon at bounding box center [1082, 75] width 11 height 14
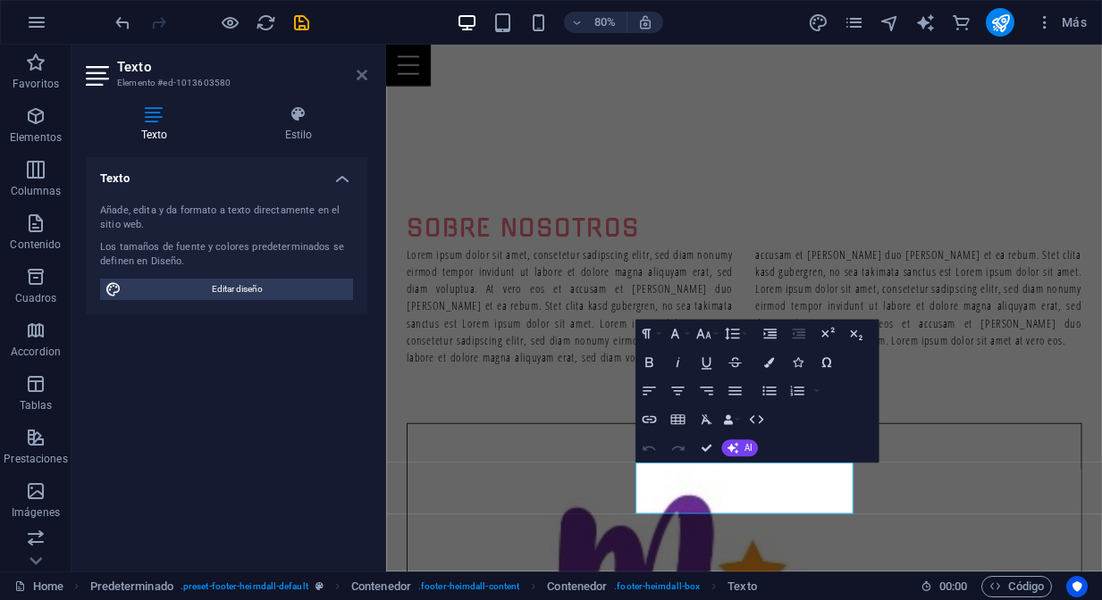
click at [363, 80] on icon at bounding box center [361, 75] width 11 height 14
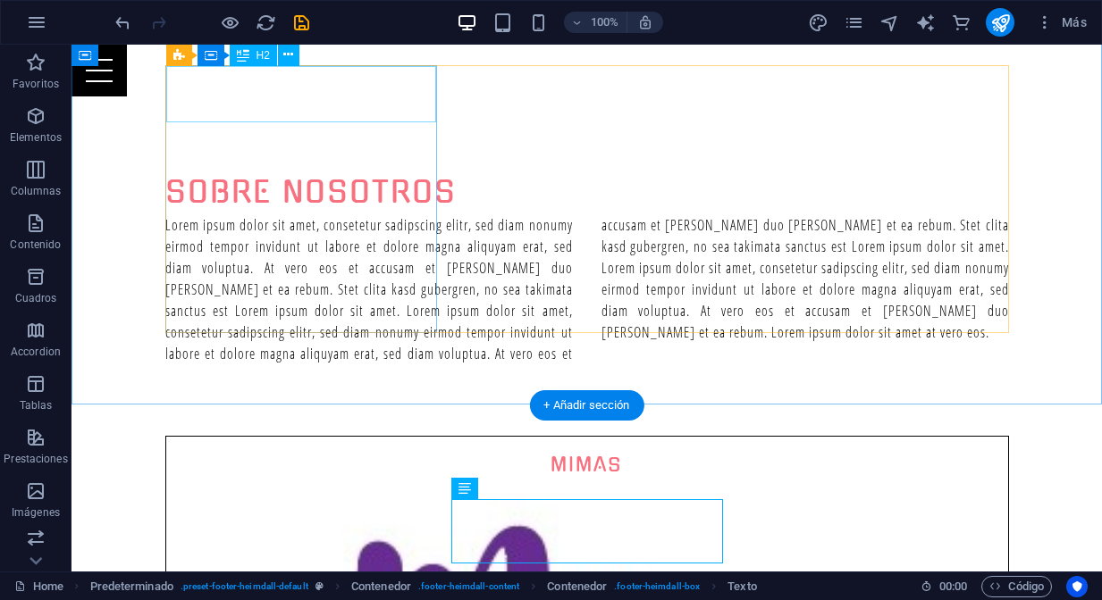
scroll to position [894, 0]
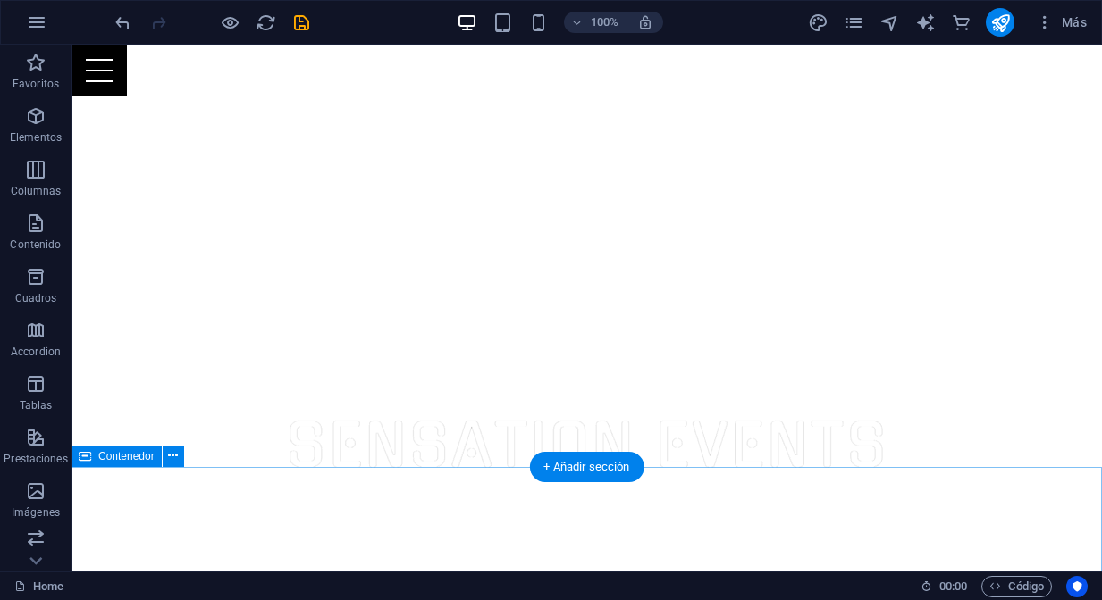
scroll to position [0, 0]
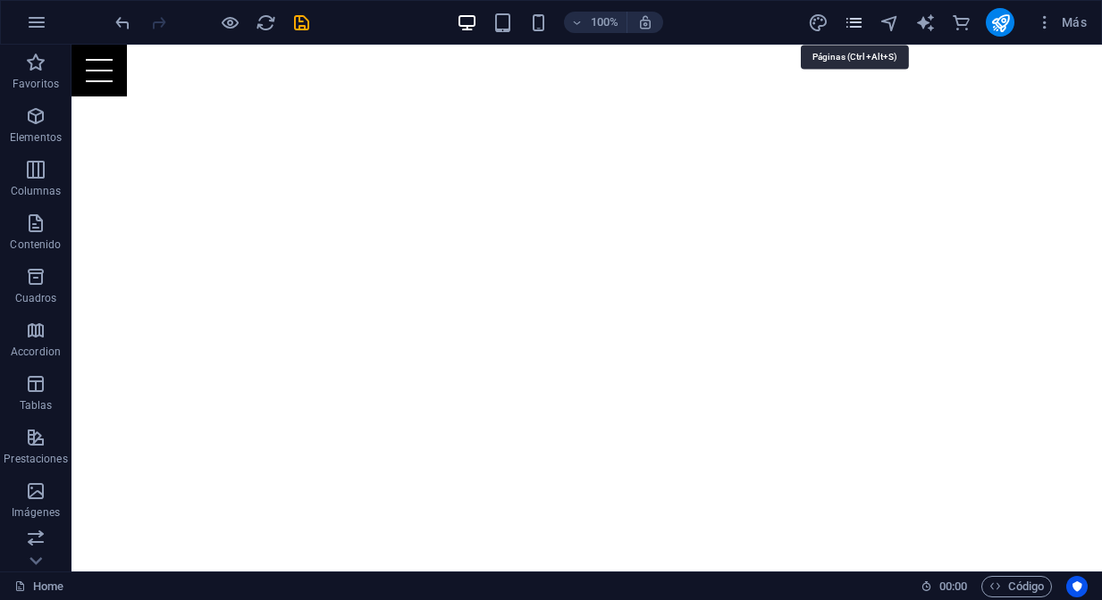
click at [859, 29] on icon "pages" at bounding box center [853, 23] width 21 height 21
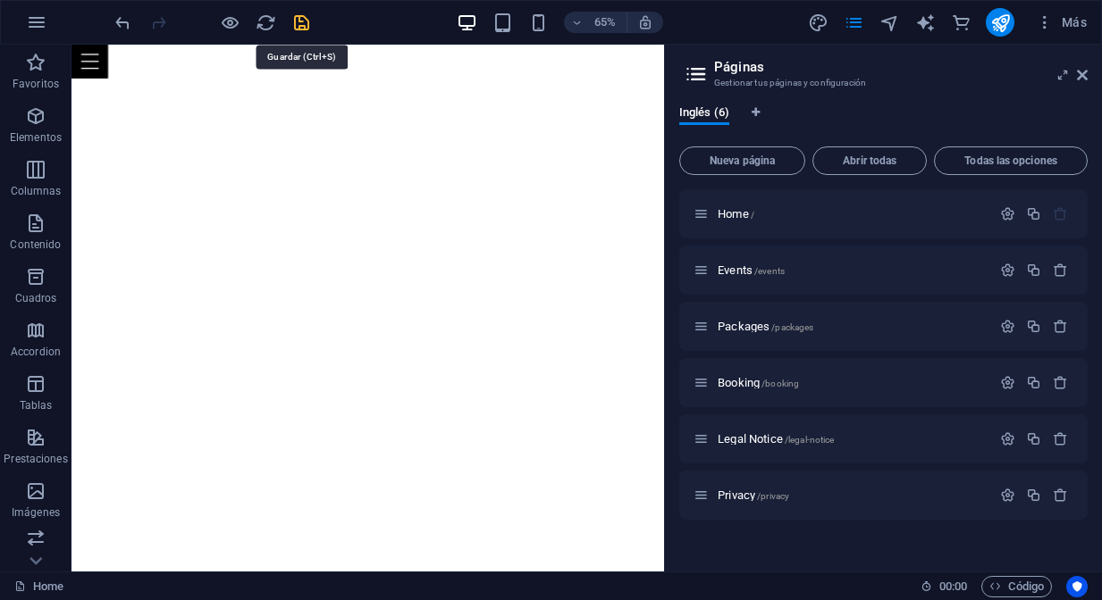
click at [300, 29] on icon "save" at bounding box center [301, 23] width 21 height 21
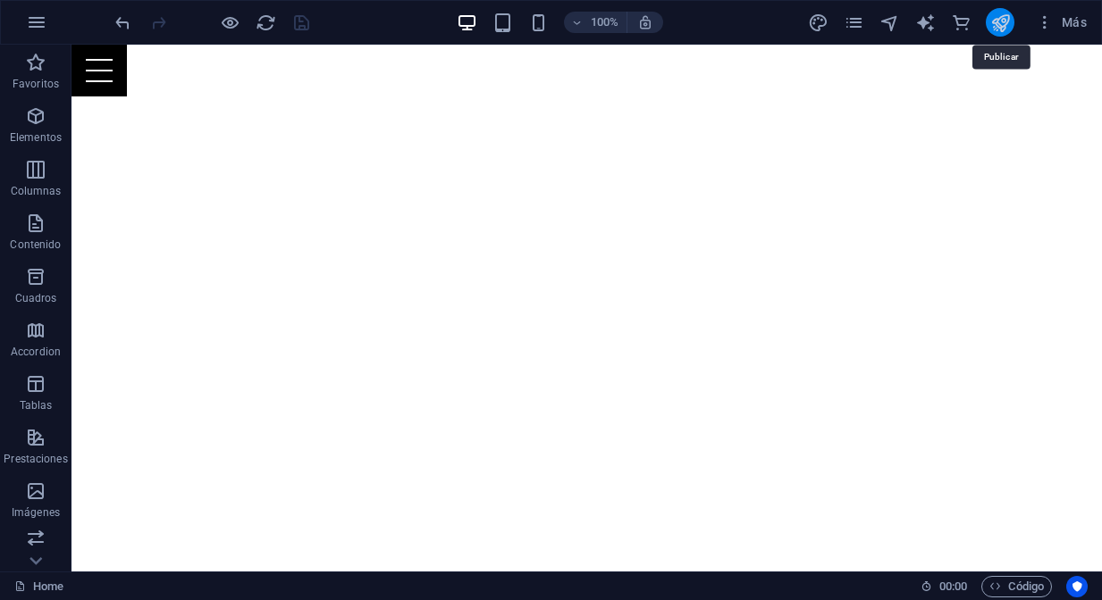
click at [1001, 23] on icon "publish" at bounding box center [1000, 23] width 21 height 21
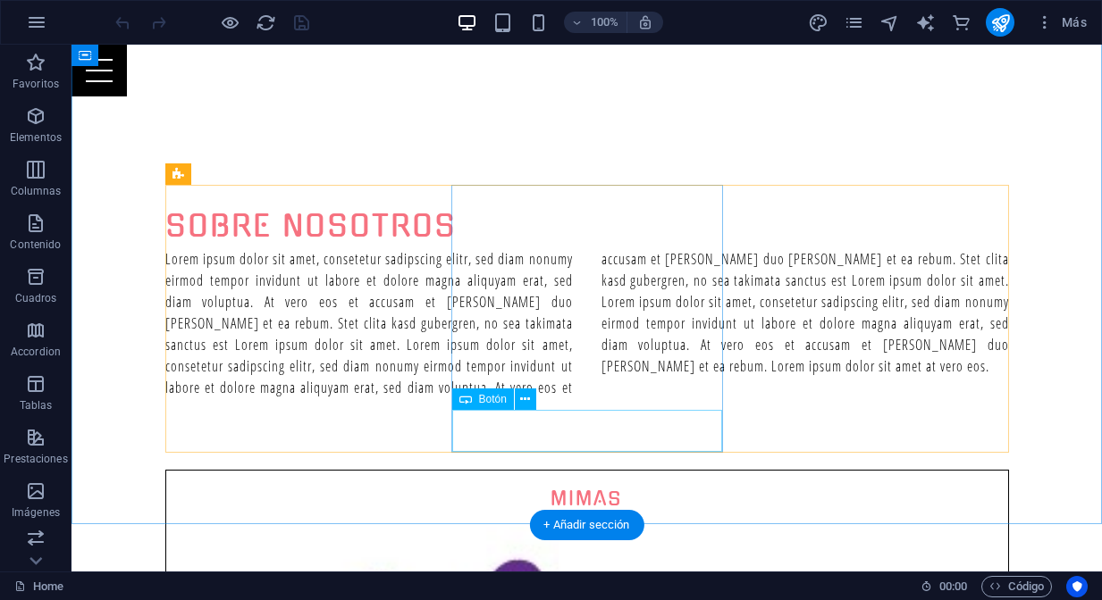
scroll to position [894, 0]
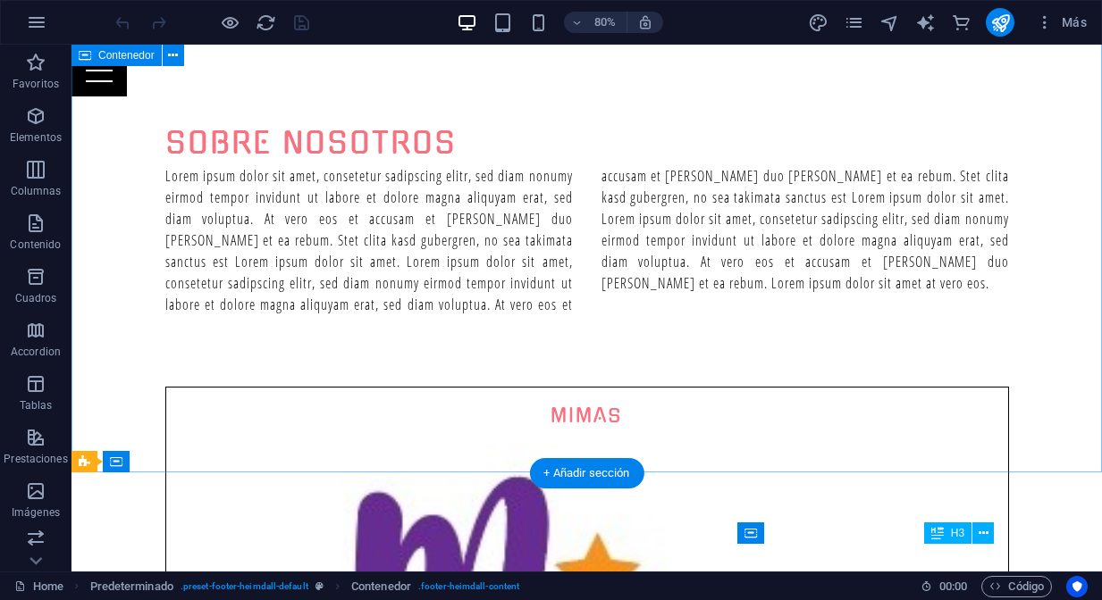
scroll to position [763, 0]
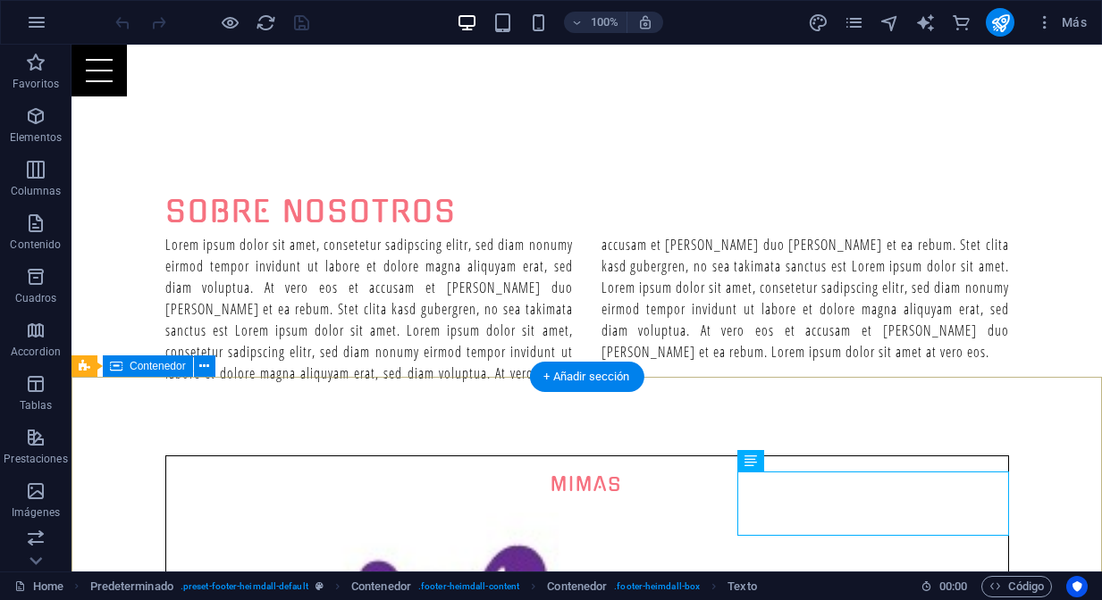
scroll to position [861, 0]
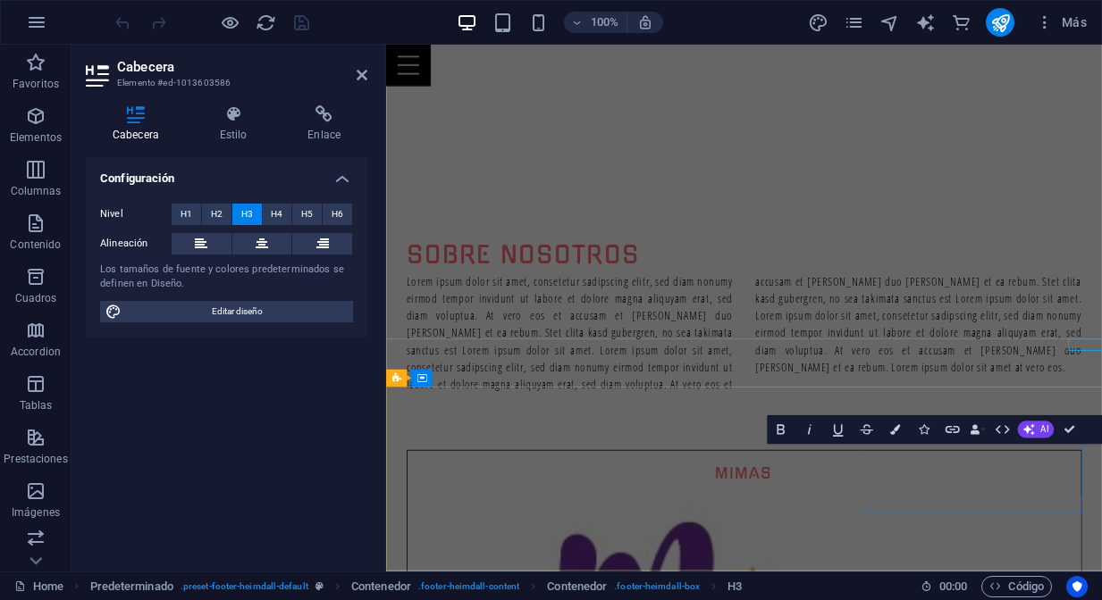
scroll to position [894, 0]
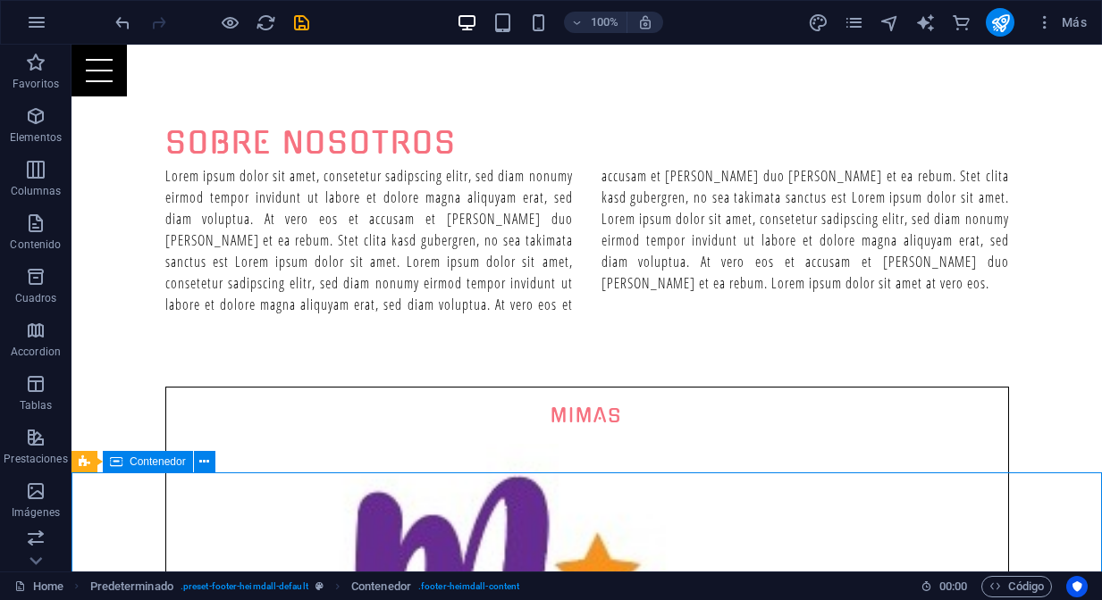
scroll to position [763, 0]
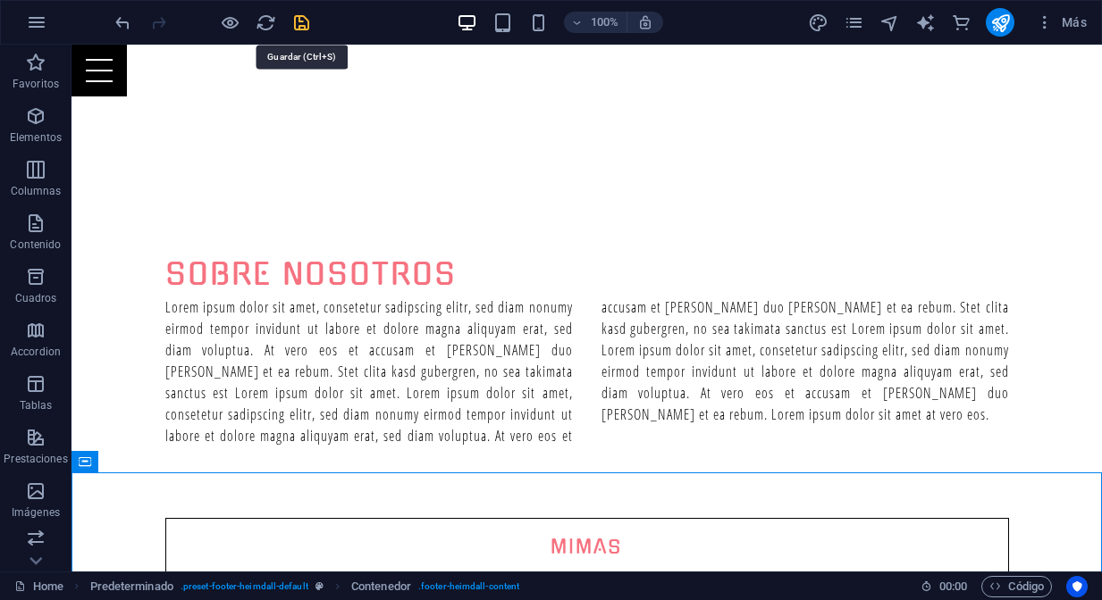
click at [307, 23] on icon "save" at bounding box center [301, 23] width 21 height 21
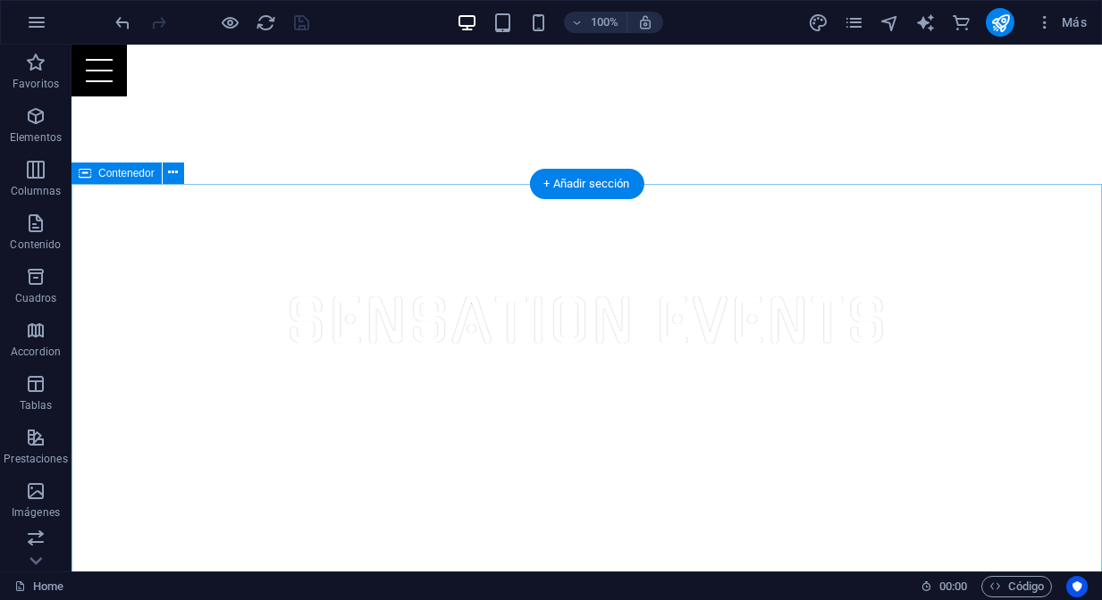
scroll to position [388, 0]
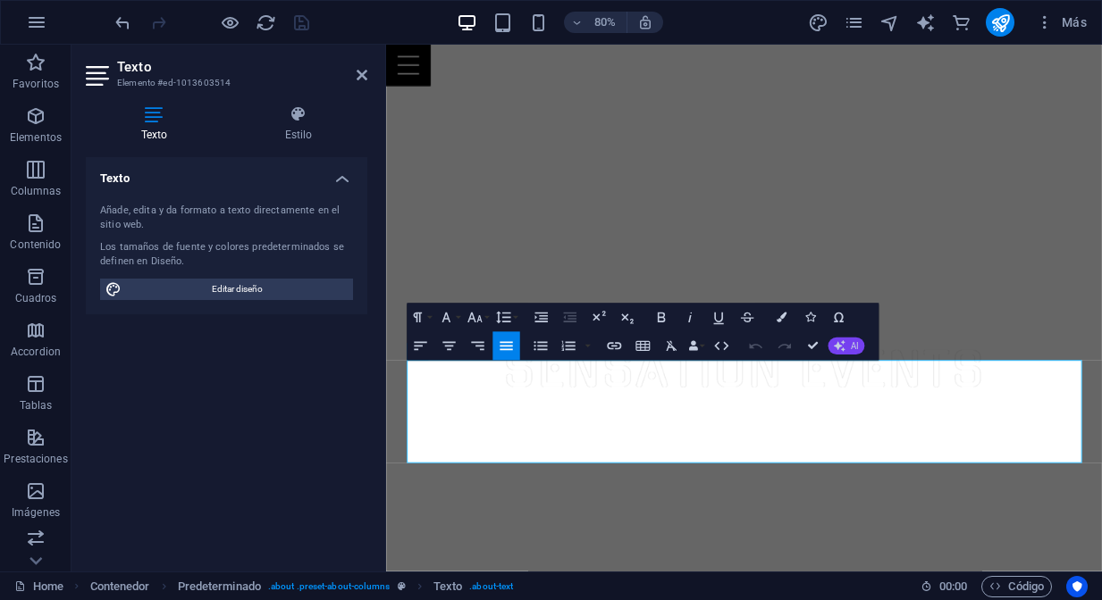
click at [849, 353] on button "AI" at bounding box center [845, 346] width 37 height 17
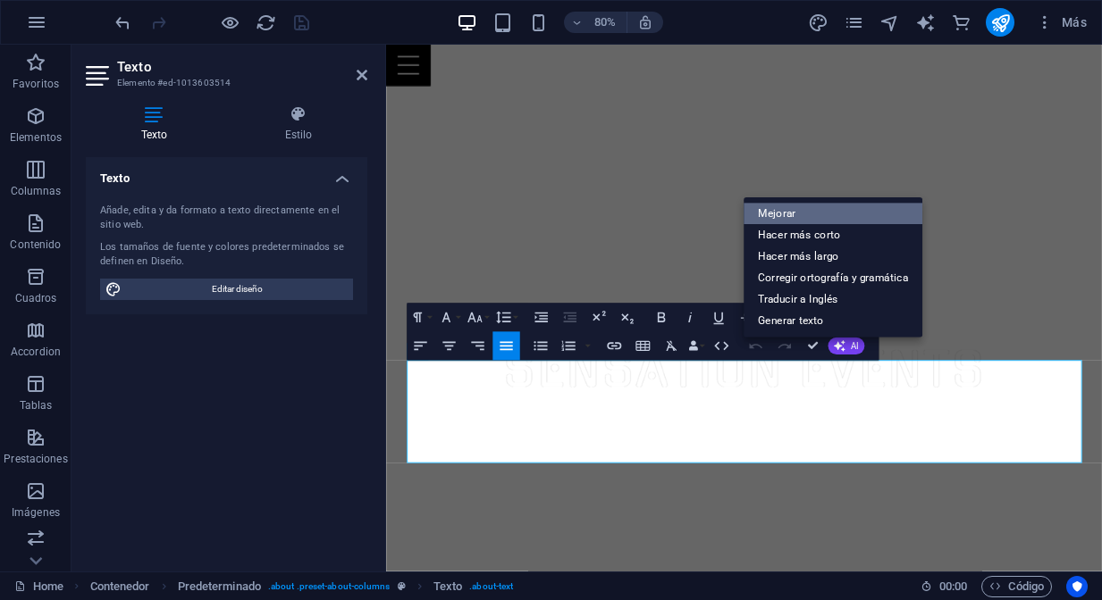
click at [793, 221] on link "Mejorar" at bounding box center [832, 214] width 179 height 21
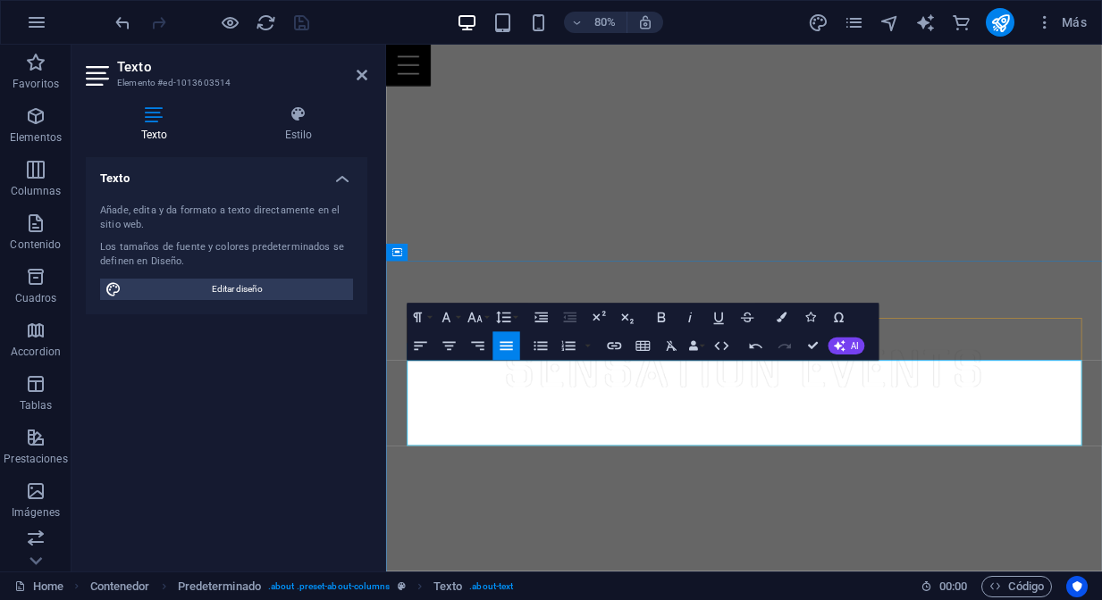
click at [851, 348] on button "AI" at bounding box center [845, 346] width 37 height 17
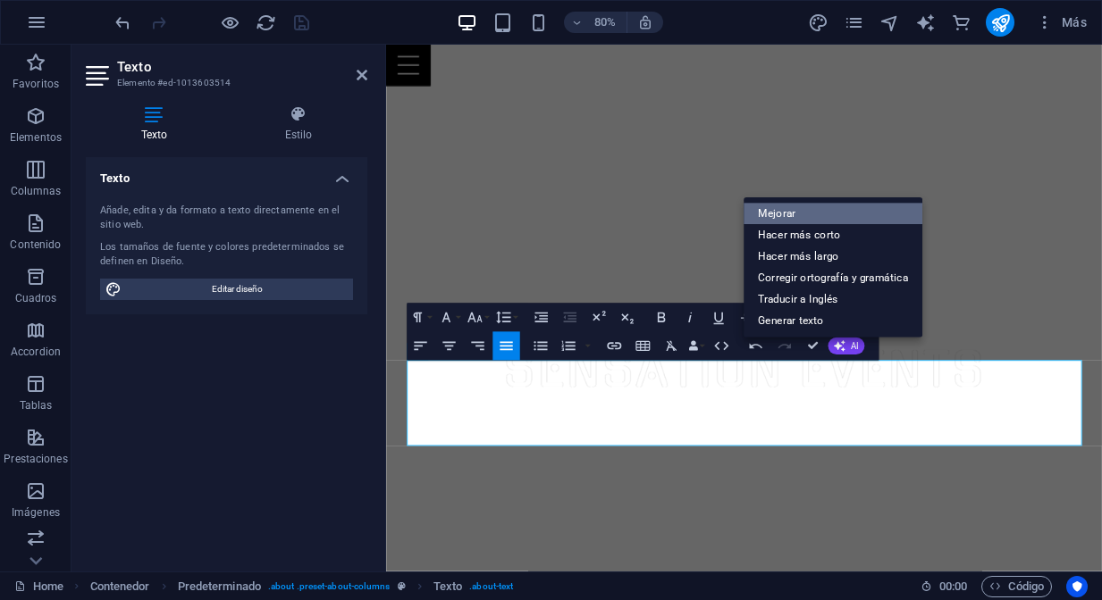
click at [806, 213] on link "Mejorar" at bounding box center [832, 214] width 179 height 21
